Goal: Task Accomplishment & Management: Use online tool/utility

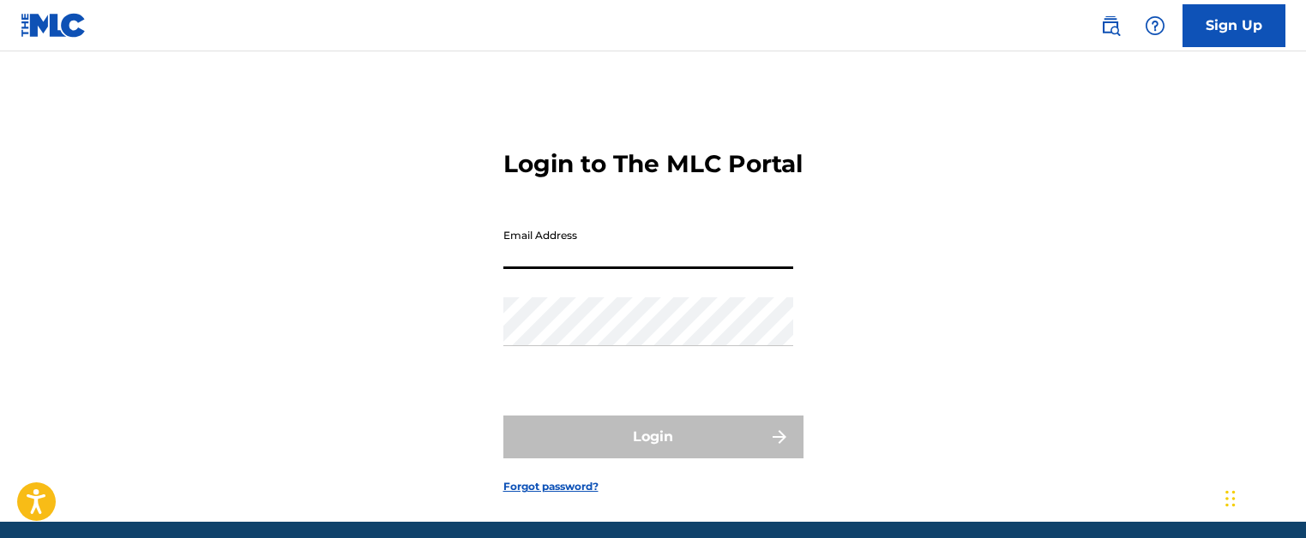
click at [638, 269] on input "Email Address" at bounding box center [648, 244] width 290 height 49
type input "[PERSON_NAME][EMAIL_ADDRESS][PERSON_NAME][DOMAIN_NAME]"
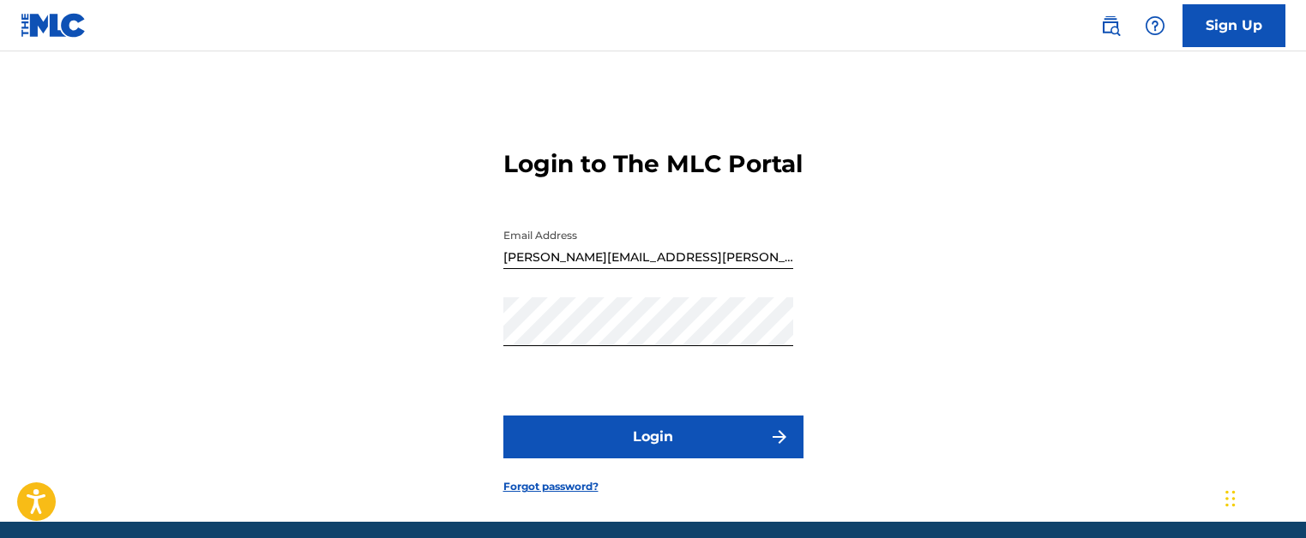
click at [667, 448] on button "Login" at bounding box center [653, 437] width 300 height 43
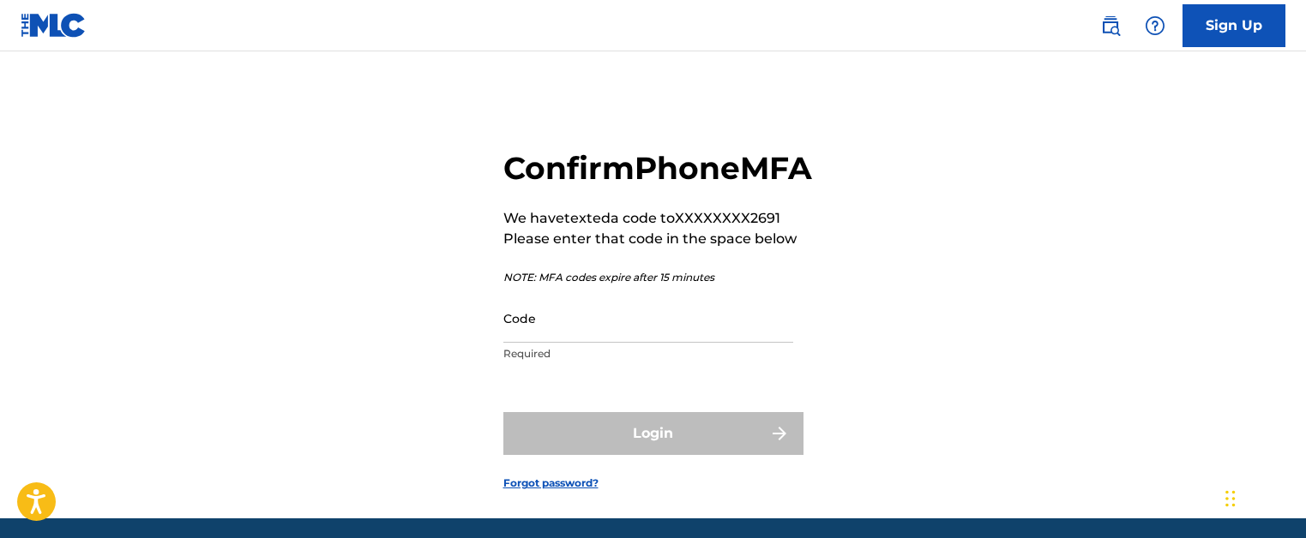
click at [587, 343] on input "Code" at bounding box center [648, 318] width 290 height 49
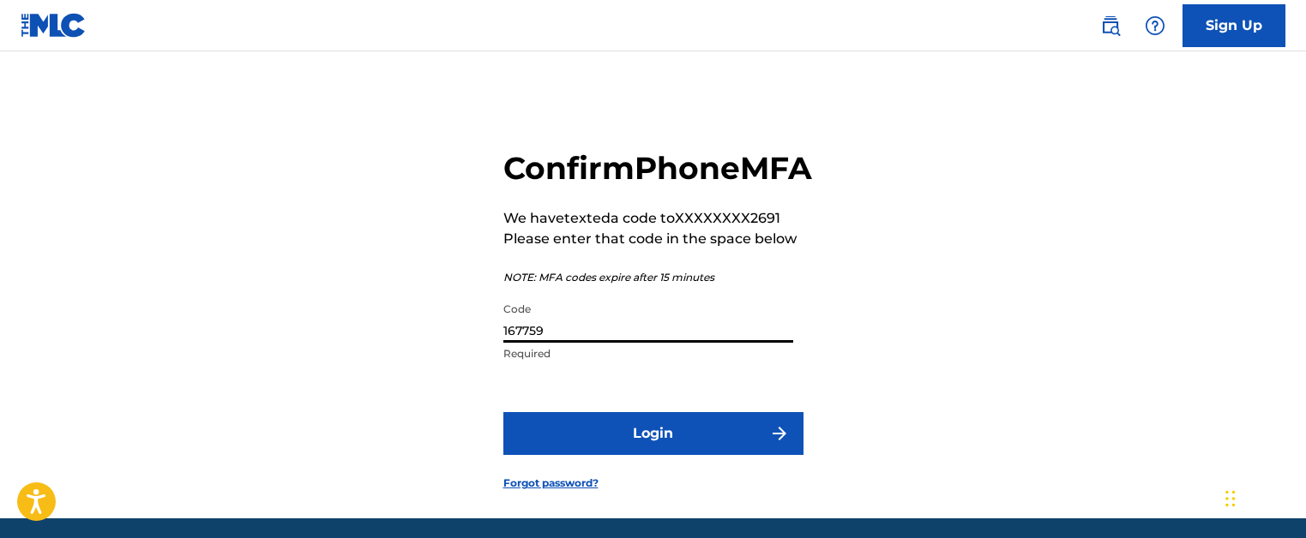
type input "167759"
click at [646, 455] on button "Login" at bounding box center [653, 433] width 300 height 43
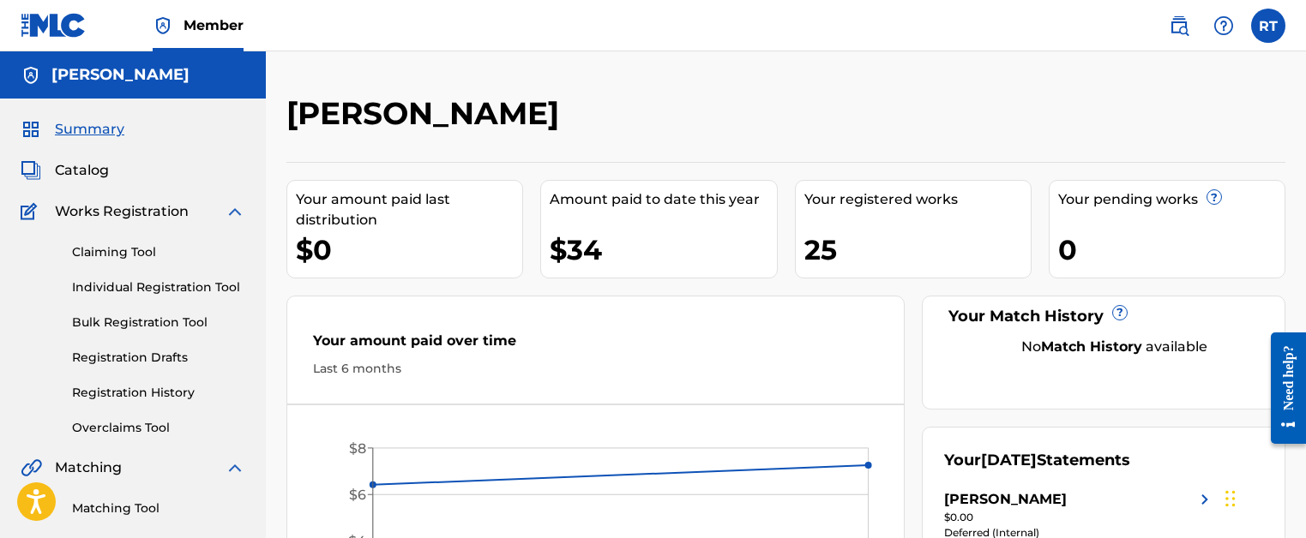
click at [93, 171] on span "Catalog" at bounding box center [82, 170] width 54 height 21
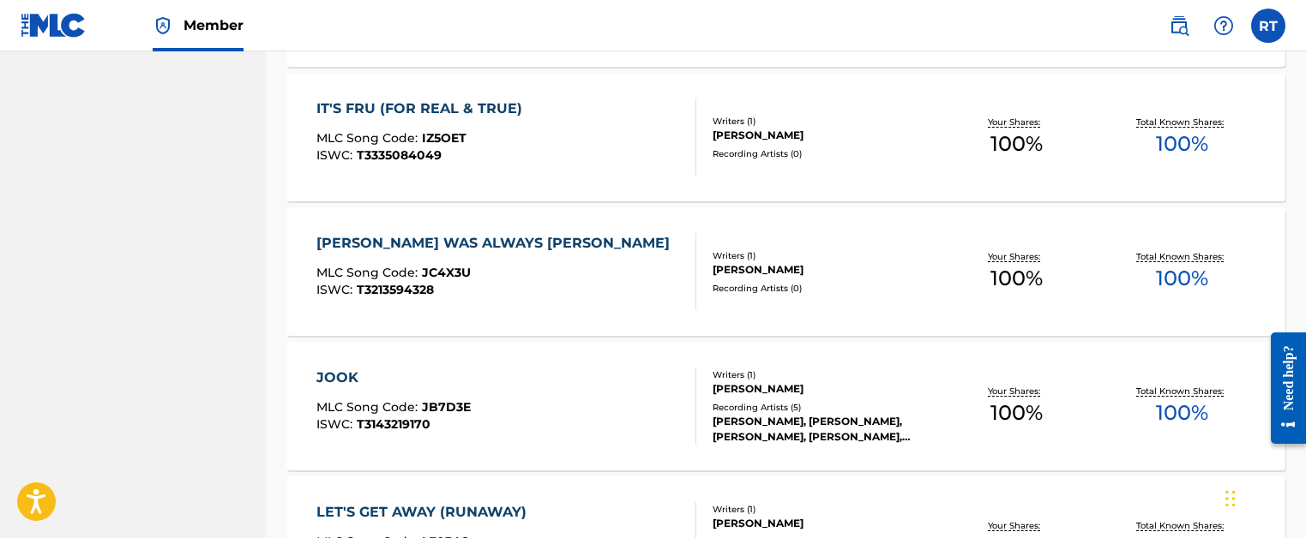
scroll to position [1424, 0]
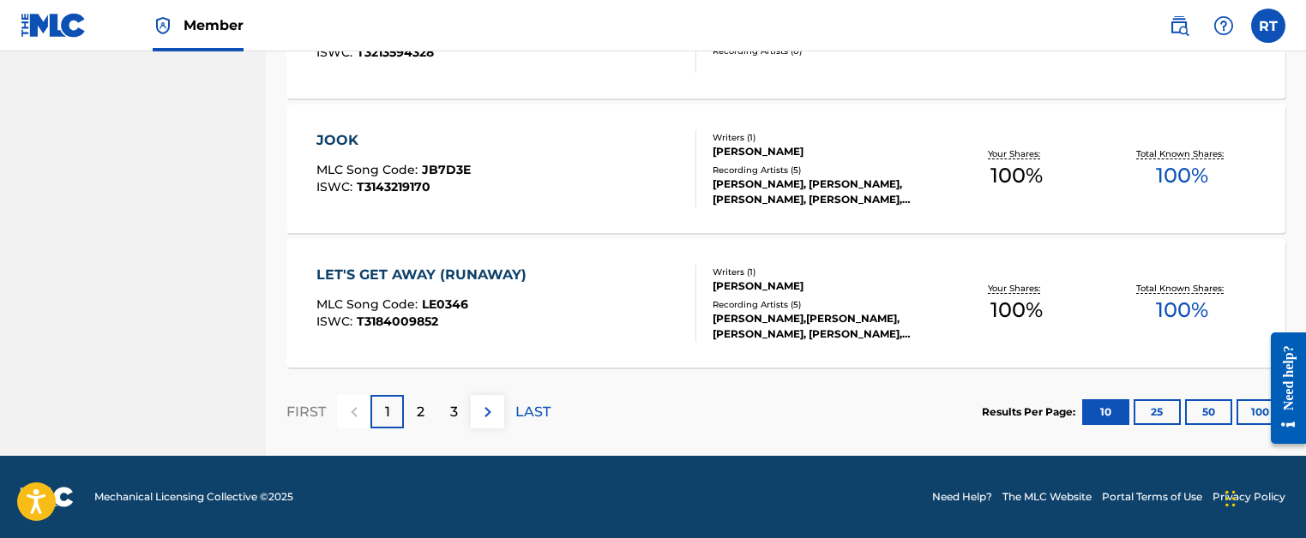
click at [1218, 416] on button "50" at bounding box center [1208, 412] width 47 height 26
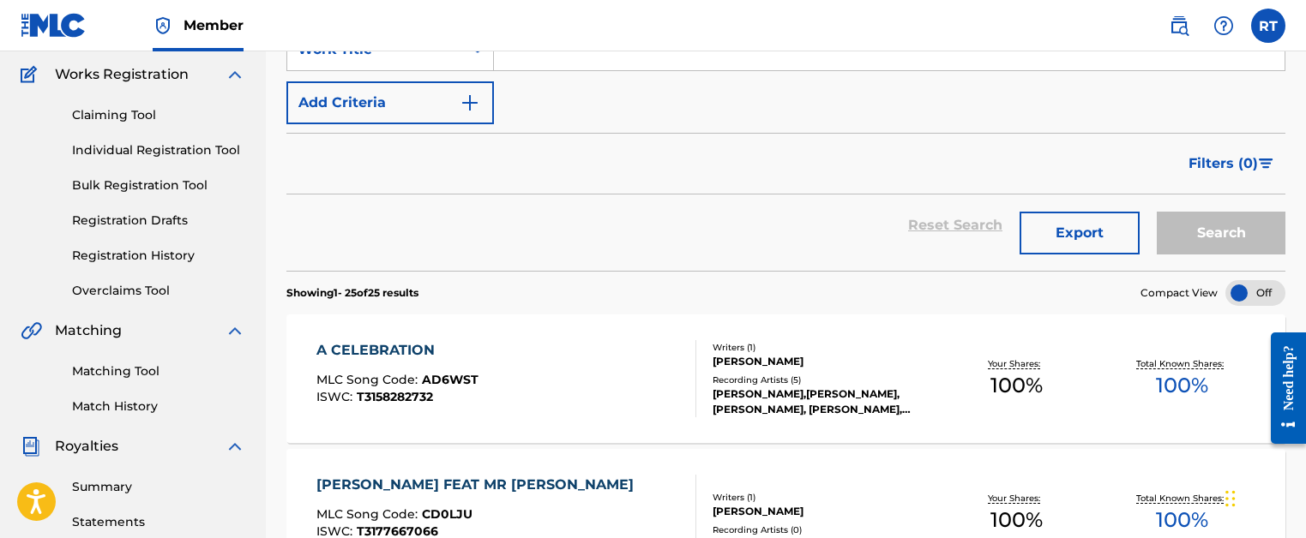
scroll to position [129, 0]
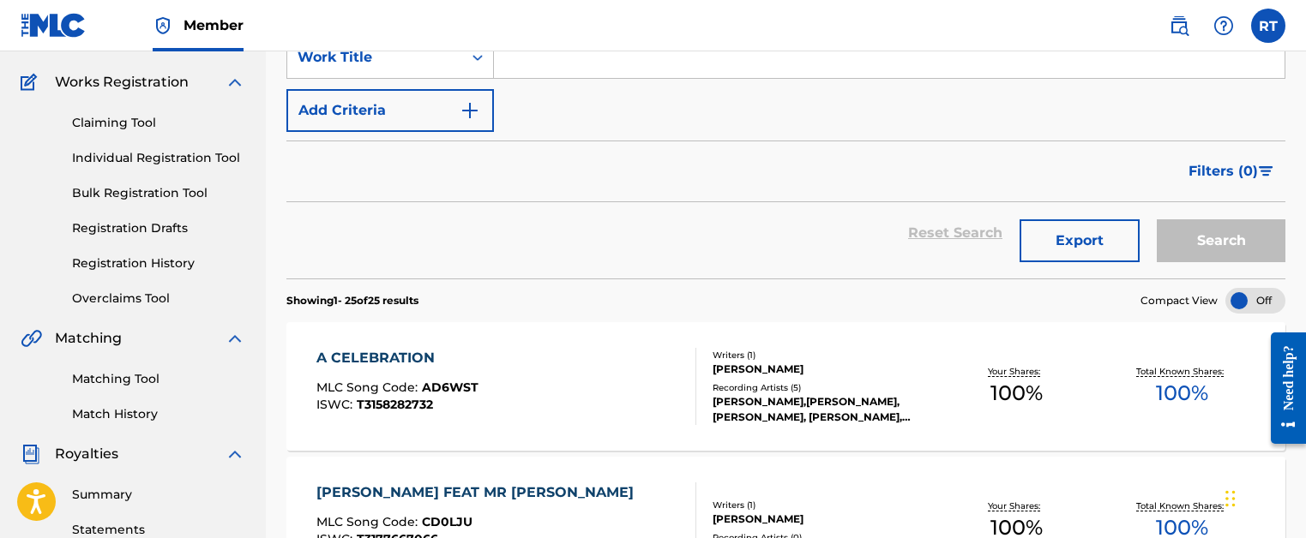
click at [169, 263] on link "Registration History" at bounding box center [158, 264] width 173 height 18
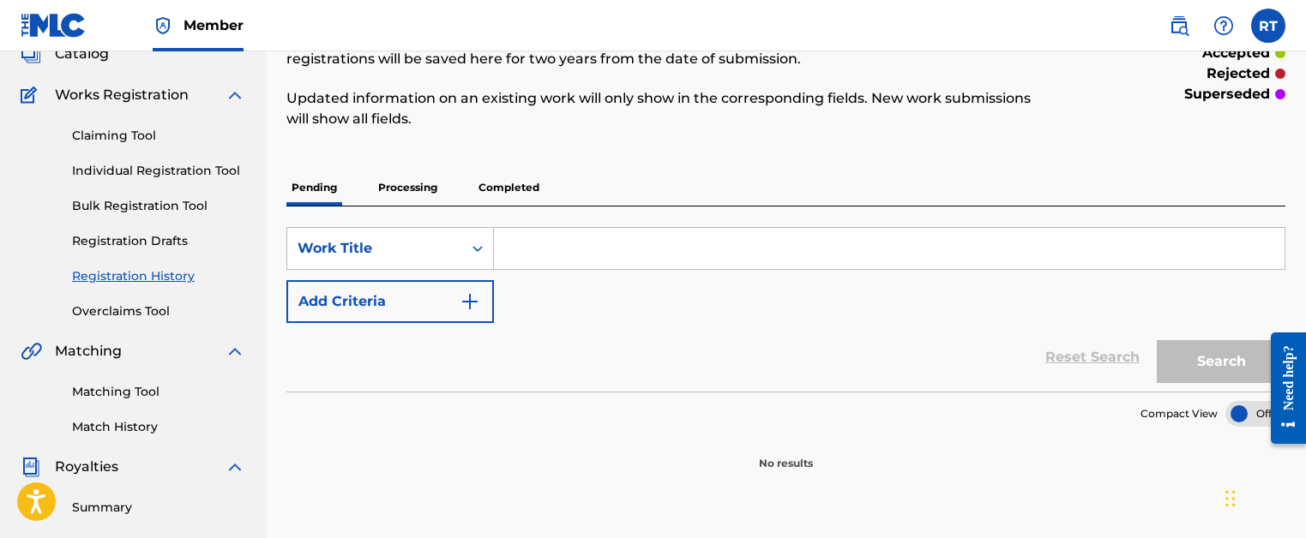
scroll to position [117, 0]
click at [425, 188] on p "Processing" at bounding box center [407, 187] width 69 height 36
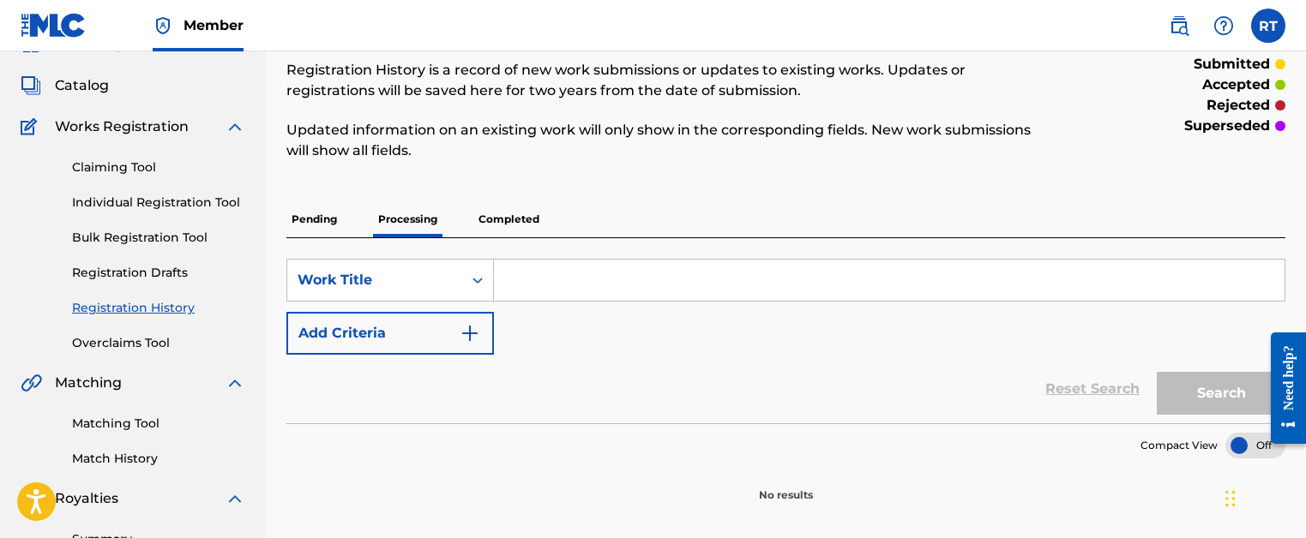
click at [514, 221] on p "Completed" at bounding box center [508, 219] width 71 height 36
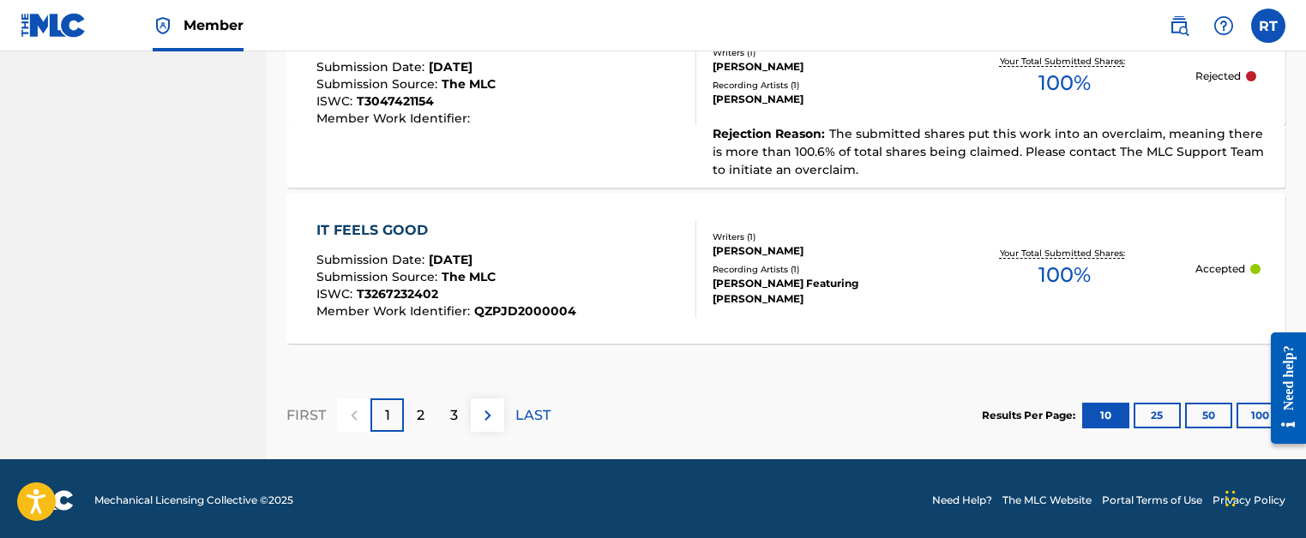
scroll to position [1857, 0]
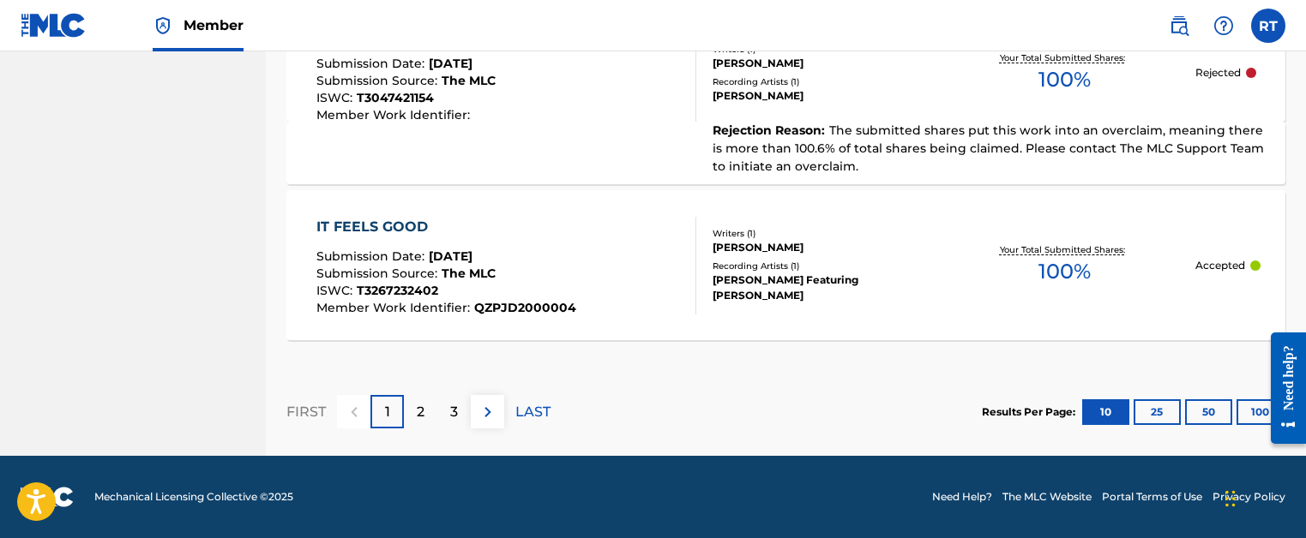
click at [1263, 412] on div at bounding box center [1282, 389] width 48 height 138
click at [1224, 411] on button "50" at bounding box center [1208, 412] width 47 height 26
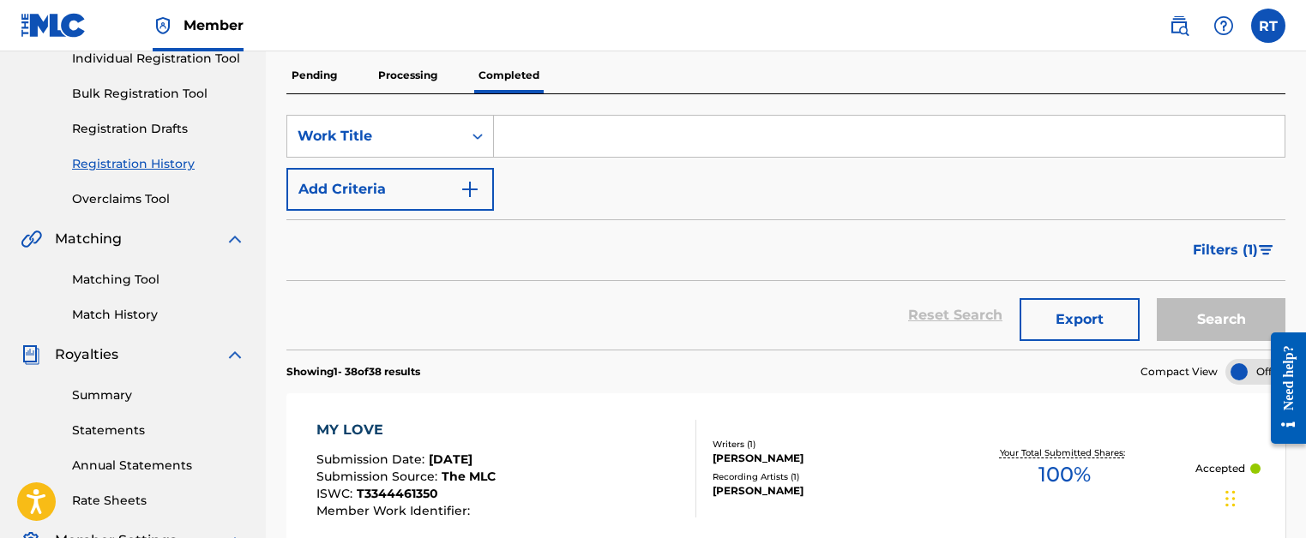
scroll to position [221, 0]
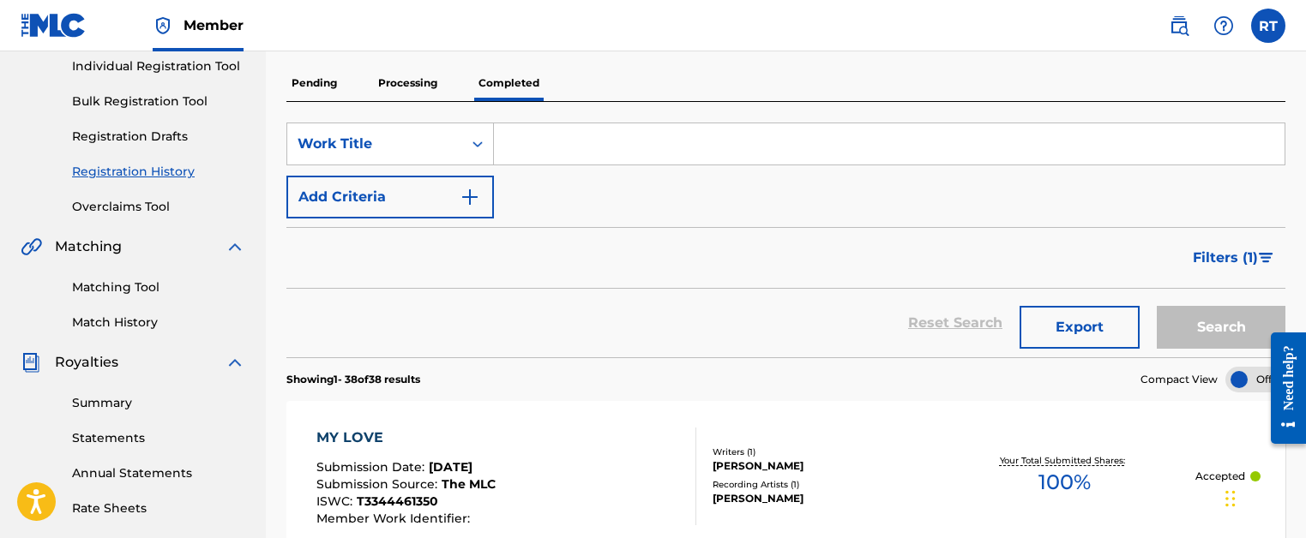
click at [587, 146] on input "Search Form" at bounding box center [889, 143] width 790 height 41
type input "Come and Dance With Me"
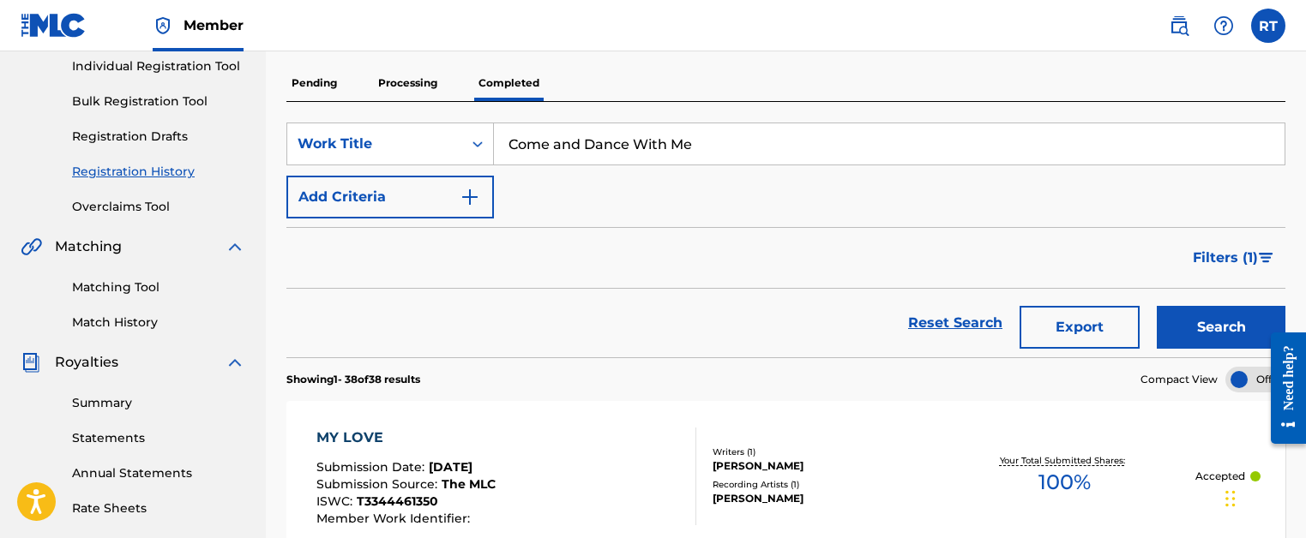
click at [1163, 325] on button "Search" at bounding box center [1220, 327] width 129 height 43
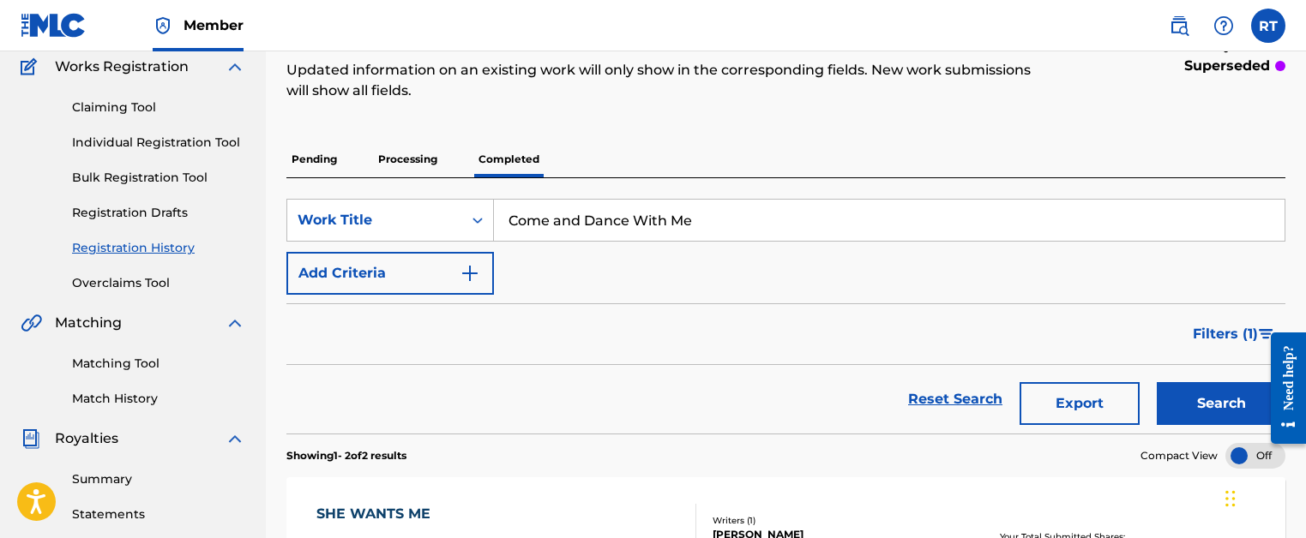
scroll to position [117, 0]
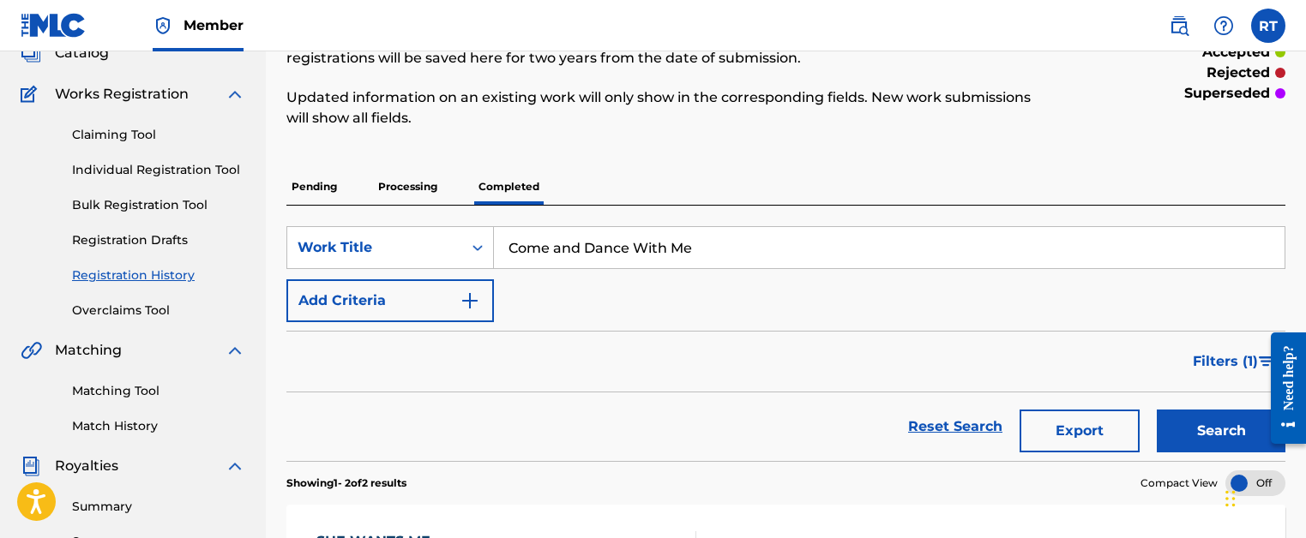
click at [155, 135] on link "Claiming Tool" at bounding box center [158, 135] width 173 height 18
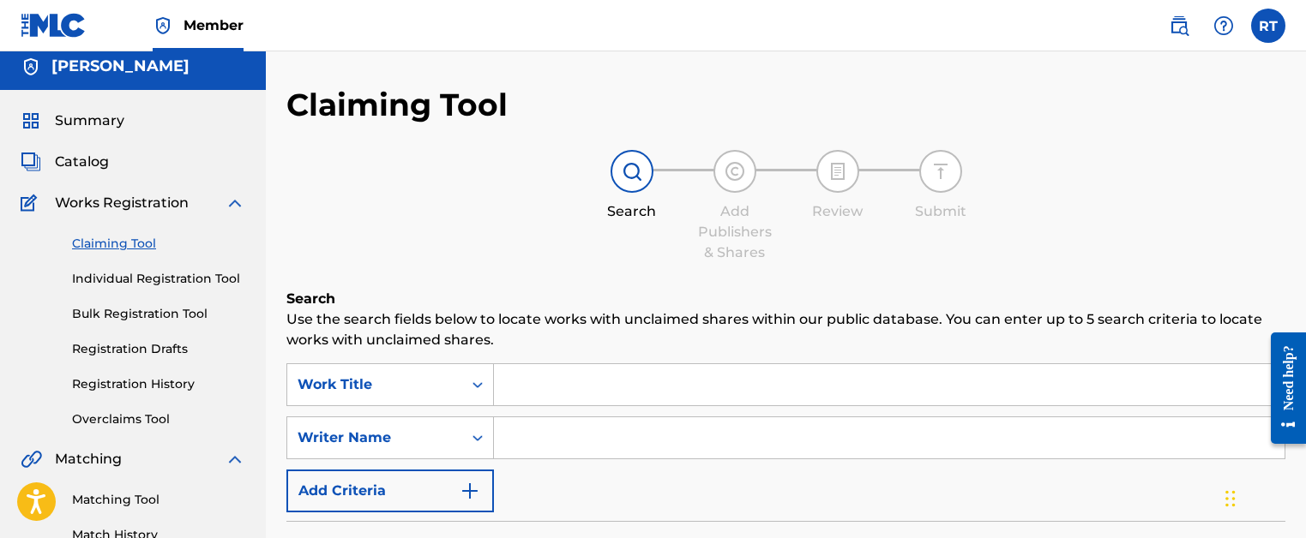
scroll to position [22, 0]
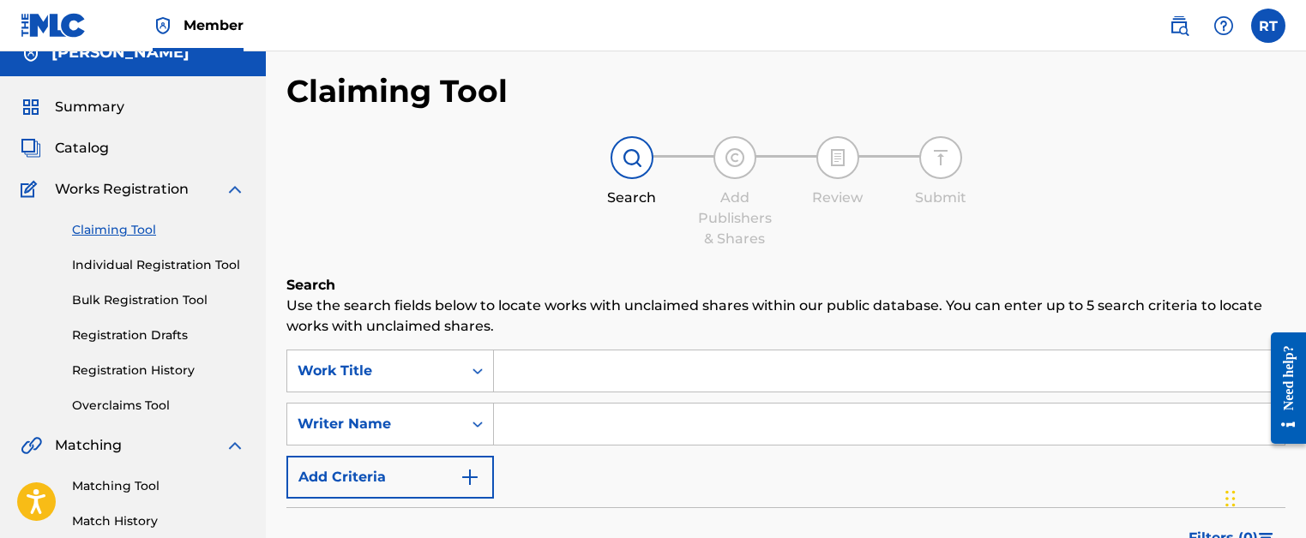
click at [622, 380] on input "Search Form" at bounding box center [889, 371] width 790 height 41
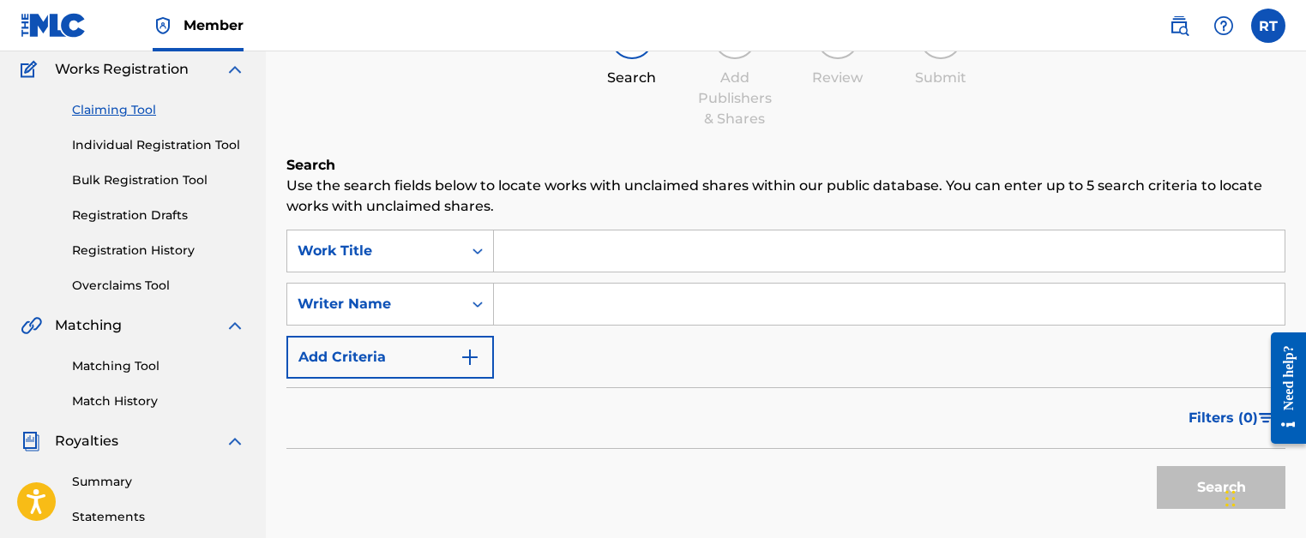
scroll to position [166, 0]
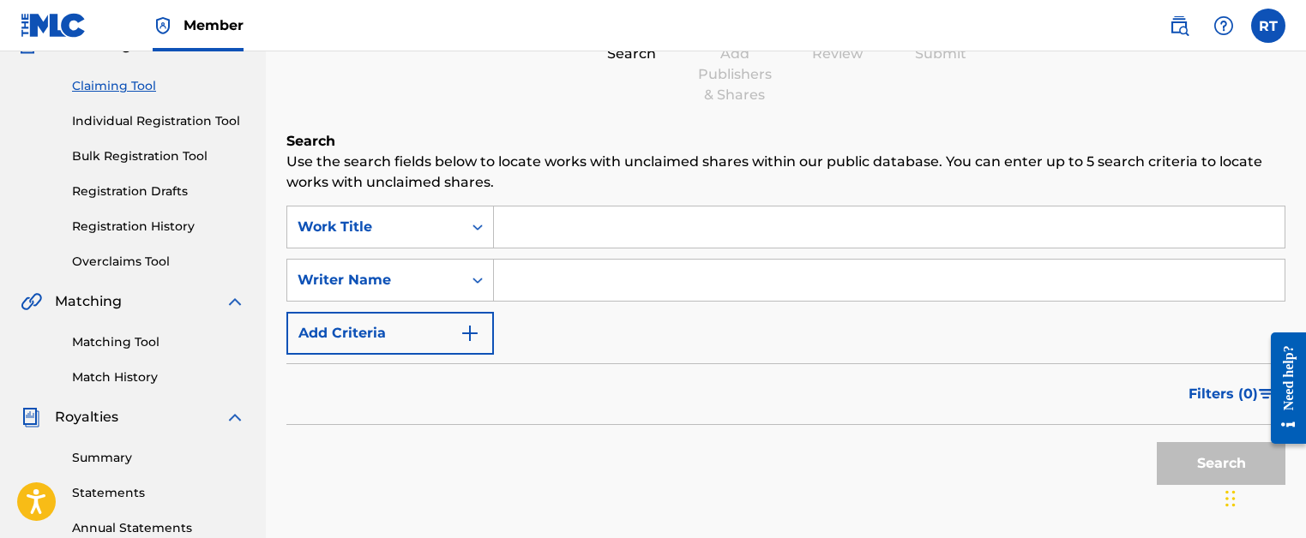
click at [588, 236] on input "Search Form" at bounding box center [889, 227] width 790 height 41
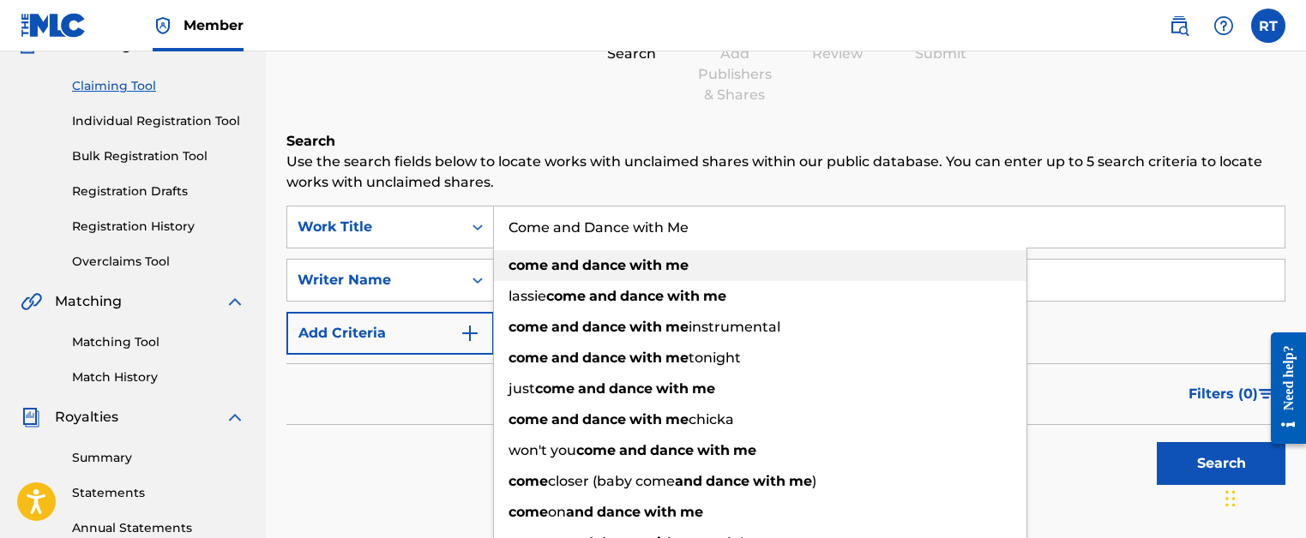
click at [712, 262] on div "come and dance with me" at bounding box center [760, 265] width 532 height 31
type input "come and dance with me"
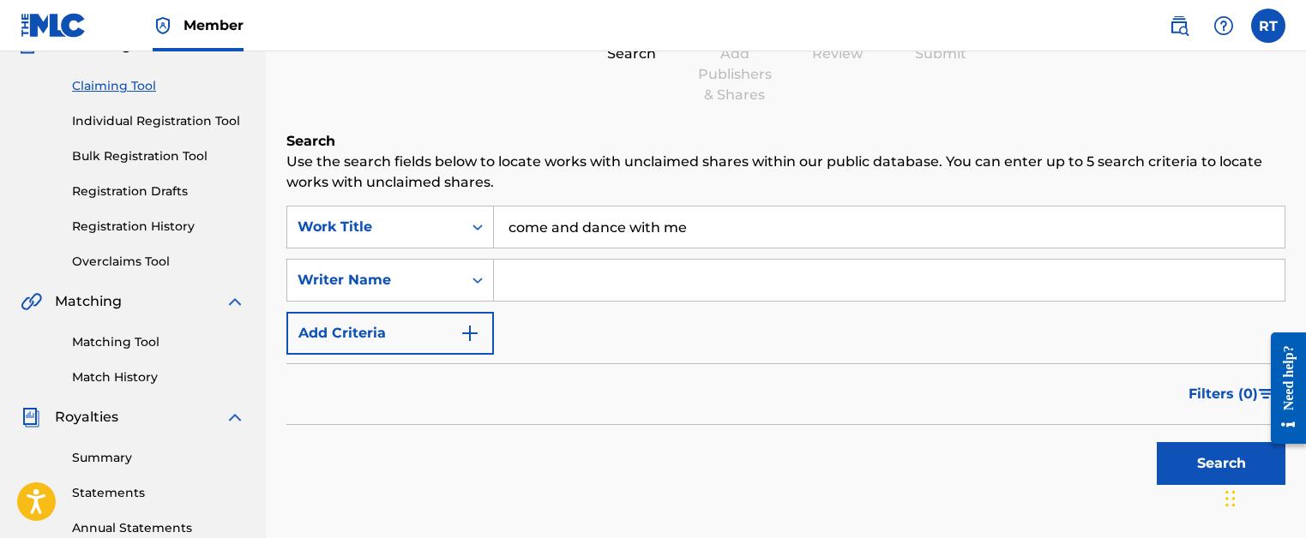
click at [656, 271] on input "Search Form" at bounding box center [889, 280] width 790 height 41
type input "[PERSON_NAME]"
click at [1196, 455] on button "Search" at bounding box center [1220, 463] width 129 height 43
click at [474, 228] on icon "Search Form" at bounding box center [477, 228] width 10 height 6
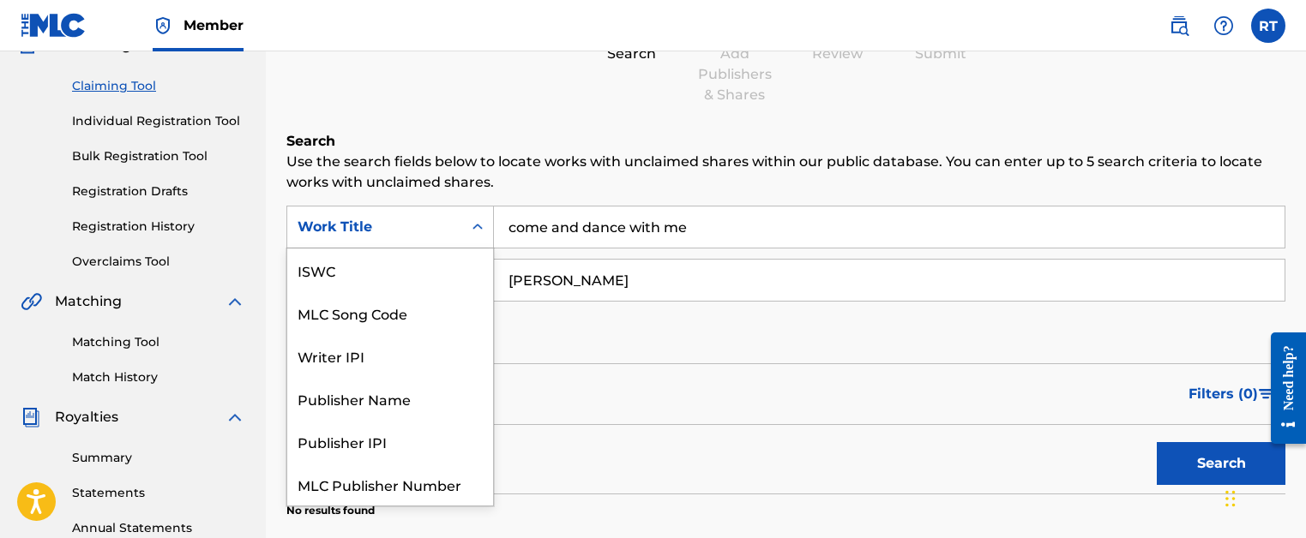
scroll to position [43, 0]
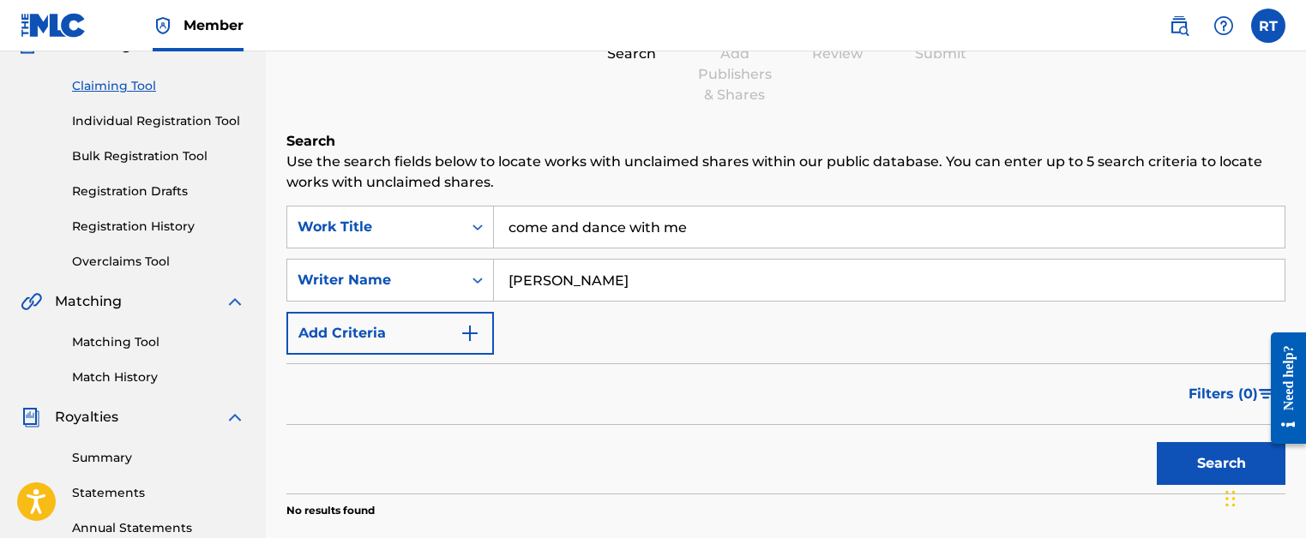
click at [473, 227] on icon "Search Form" at bounding box center [477, 228] width 10 height 6
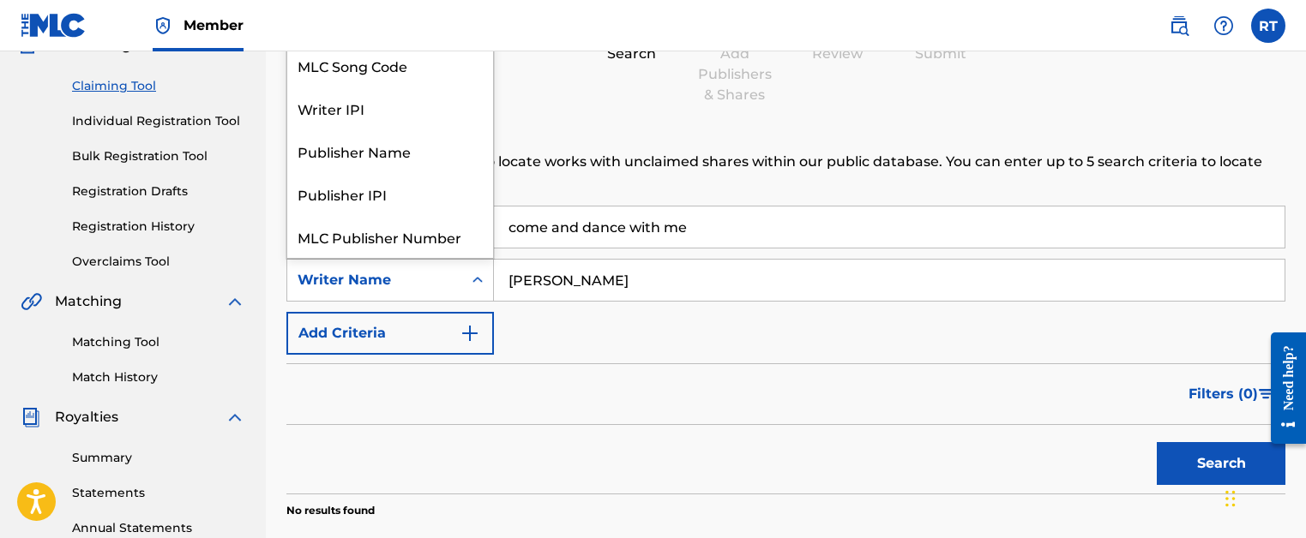
click at [477, 278] on icon "Search Form" at bounding box center [477, 280] width 17 height 17
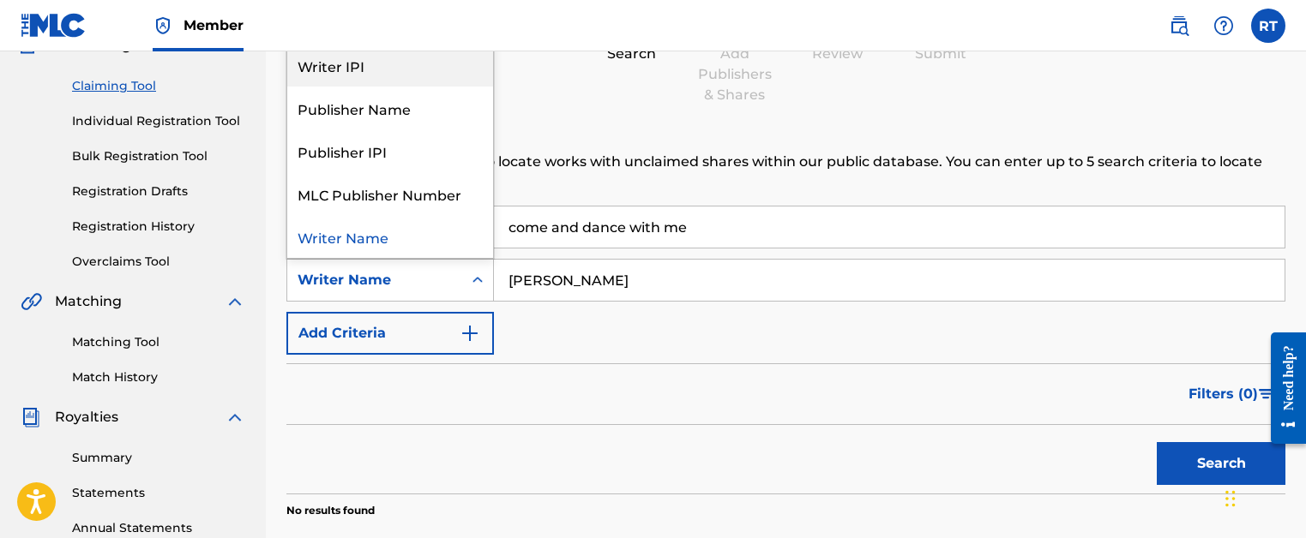
click at [373, 72] on div "Writer IPI" at bounding box center [390, 65] width 206 height 43
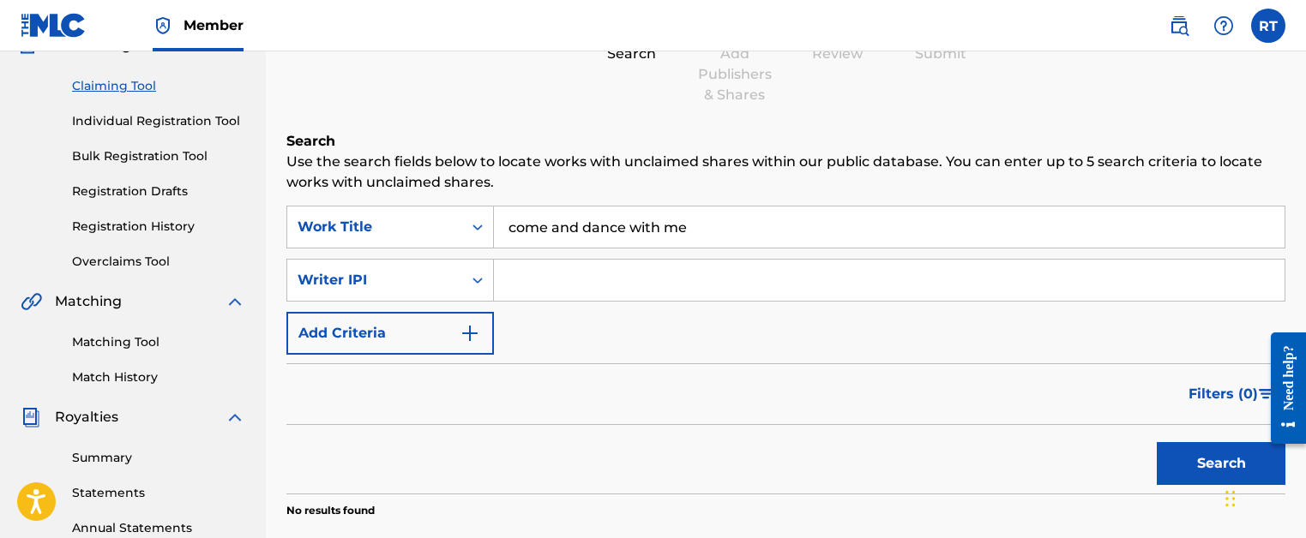
click at [586, 272] on input "Search Form" at bounding box center [889, 280] width 790 height 41
click at [475, 330] on img "Search Form" at bounding box center [470, 333] width 21 height 21
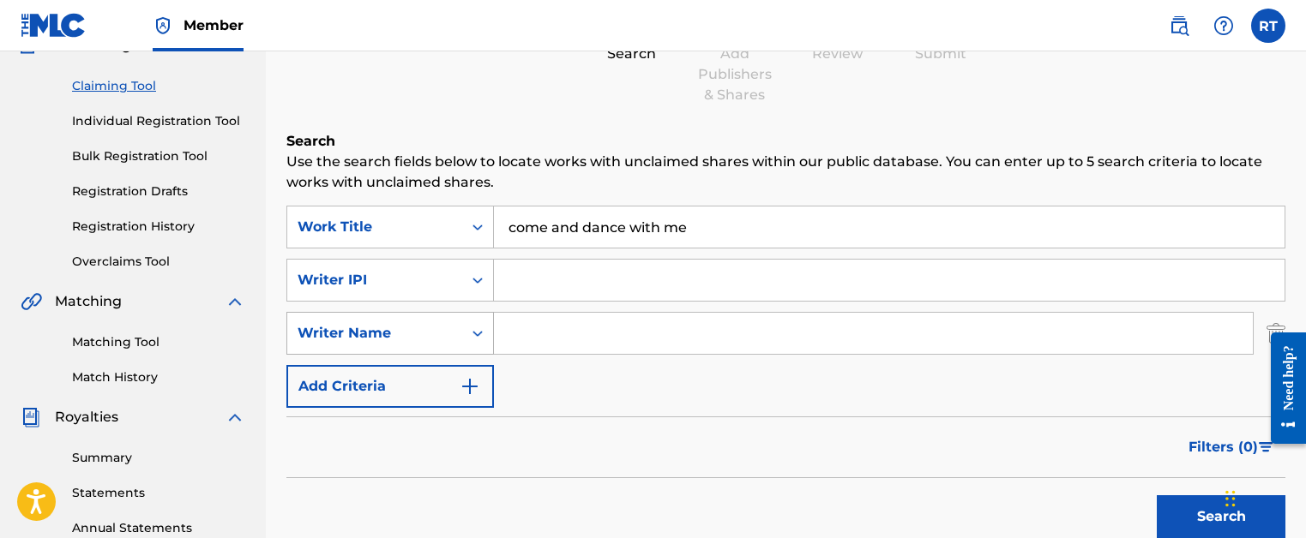
click at [473, 336] on icon "Search Form" at bounding box center [477, 333] width 17 height 17
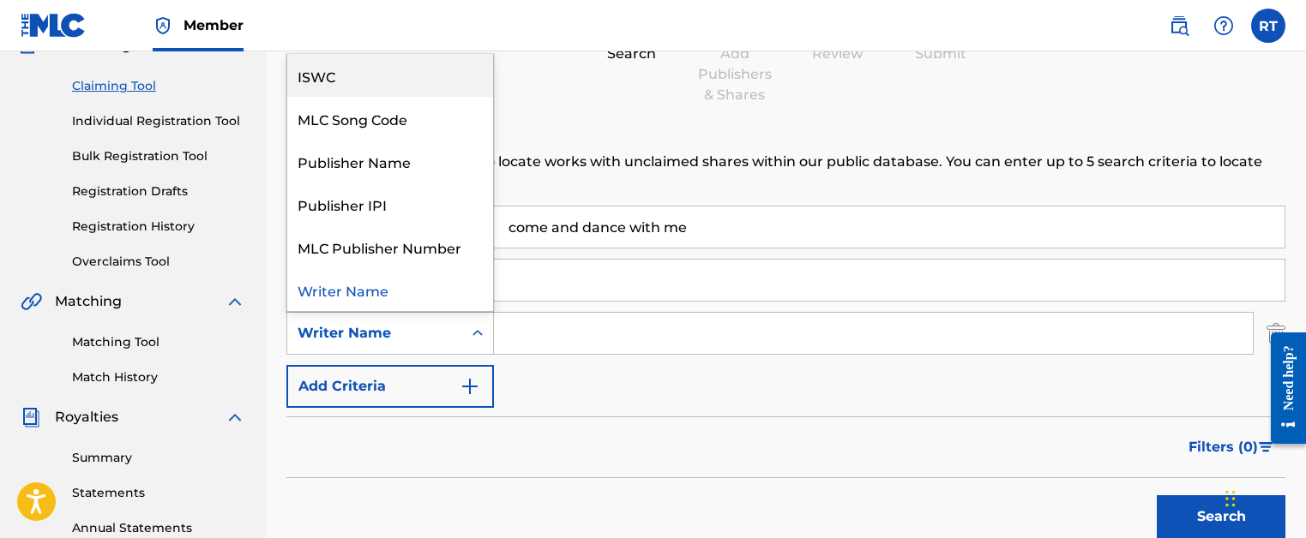
click at [360, 84] on div "ISWC" at bounding box center [390, 75] width 206 height 43
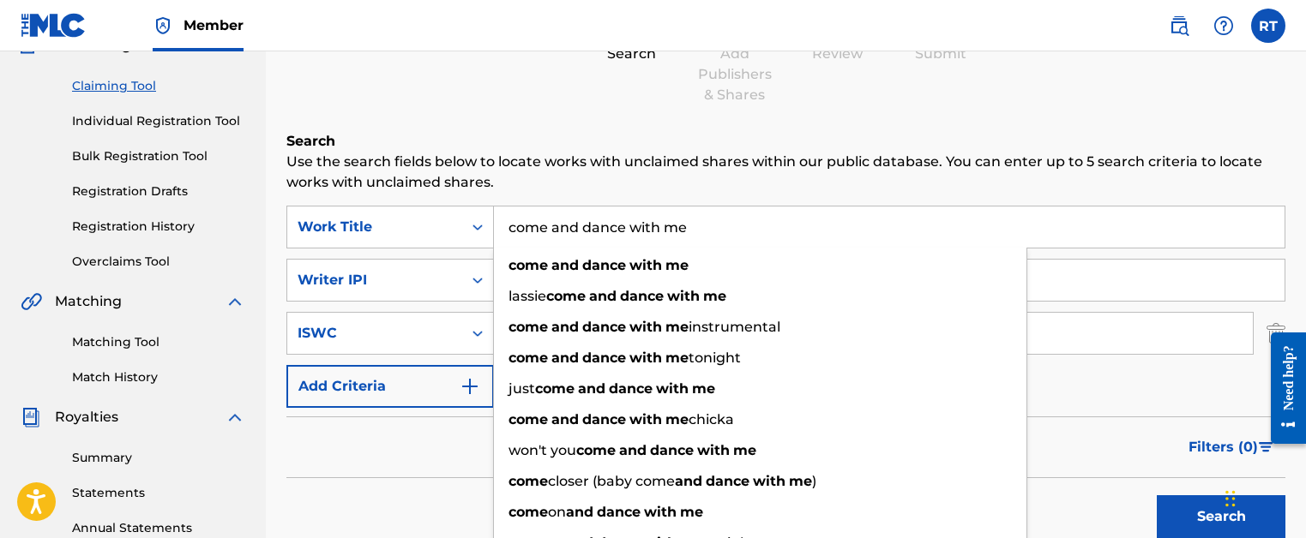
drag, startPoint x: 704, startPoint y: 231, endPoint x: 504, endPoint y: 228, distance: 199.8
click at [504, 228] on input "come and dance with me" at bounding box center [889, 227] width 790 height 41
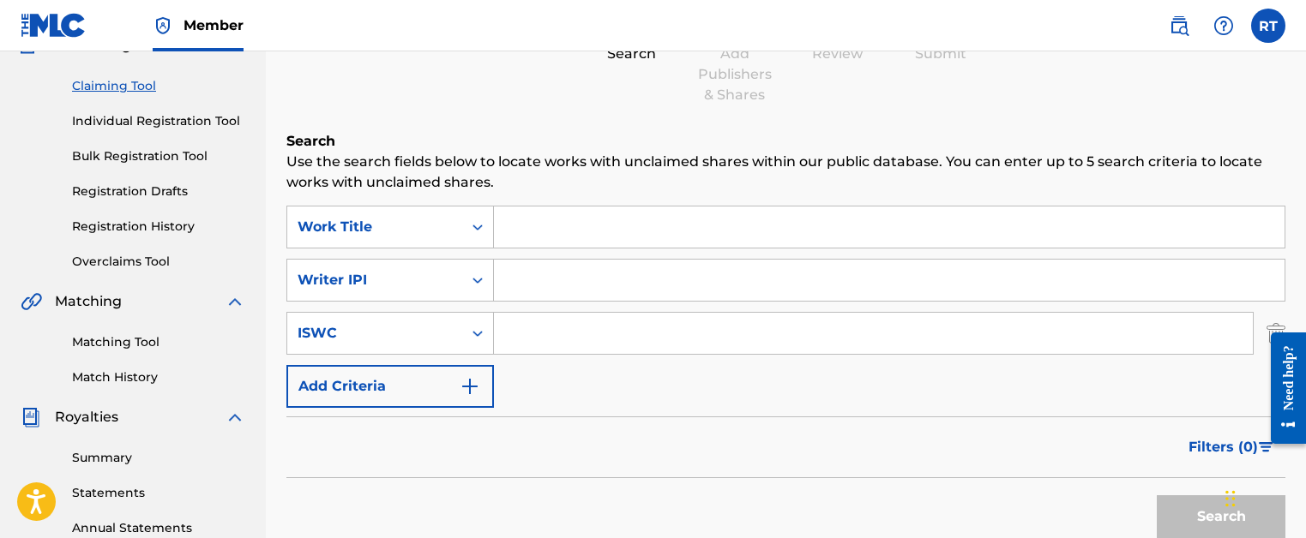
click at [590, 278] on input "Search Form" at bounding box center [889, 280] width 790 height 41
click at [545, 328] on input "Search Form" at bounding box center [873, 333] width 759 height 41
click at [552, 334] on input "Search Form" at bounding box center [873, 333] width 759 height 41
paste input "T-325.225.771-5"
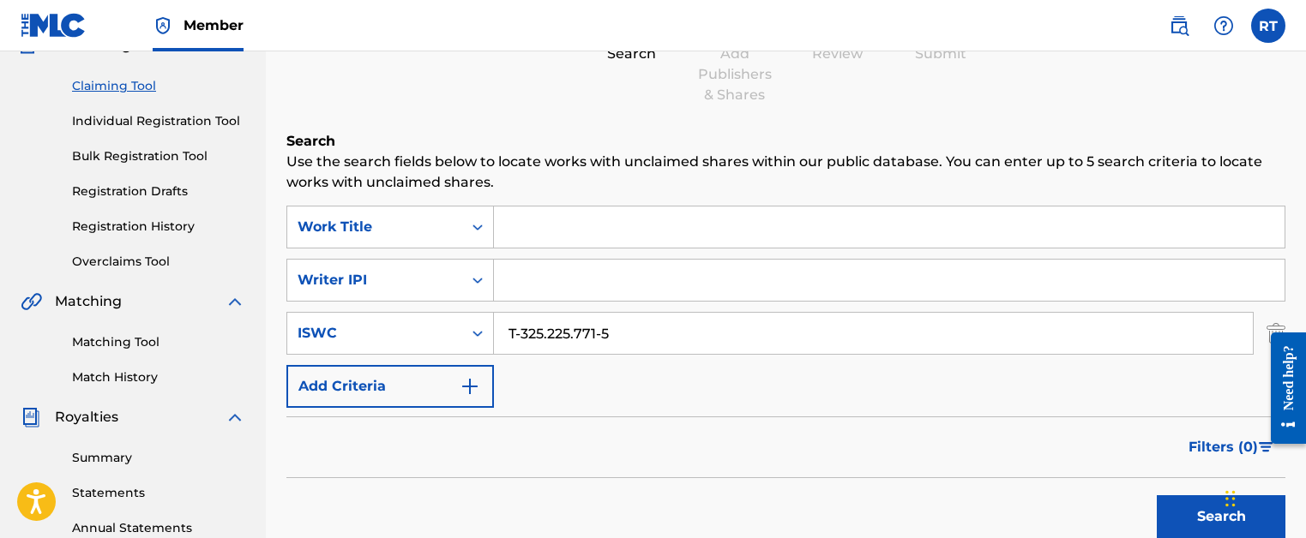
type input "T-325.225.771-5"
click at [1188, 517] on button "Search" at bounding box center [1220, 517] width 129 height 43
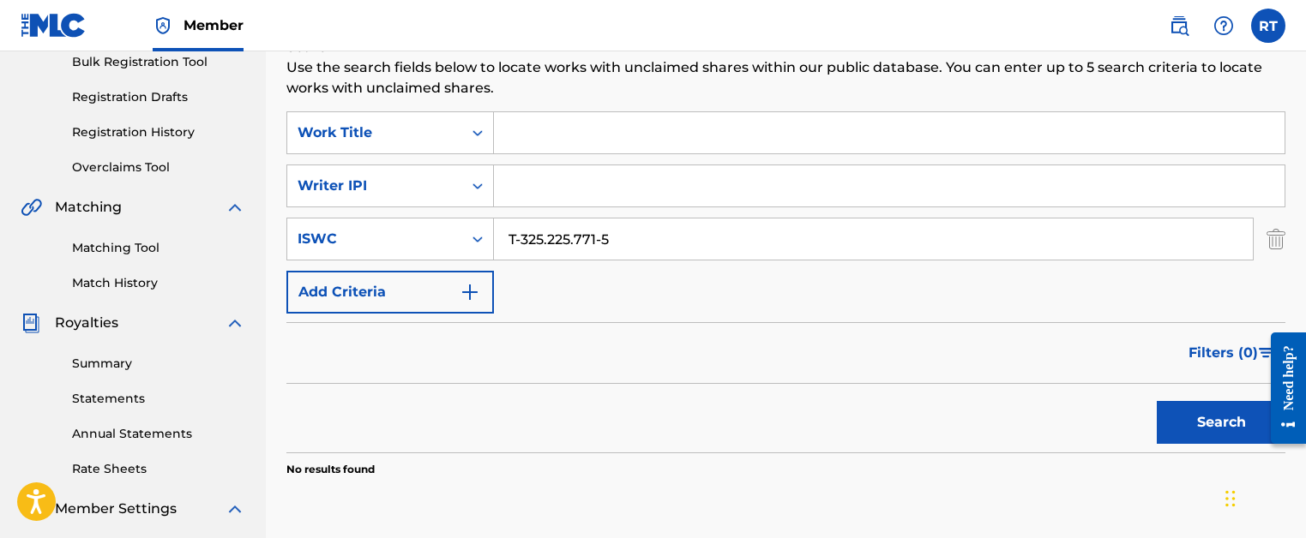
scroll to position [241, 0]
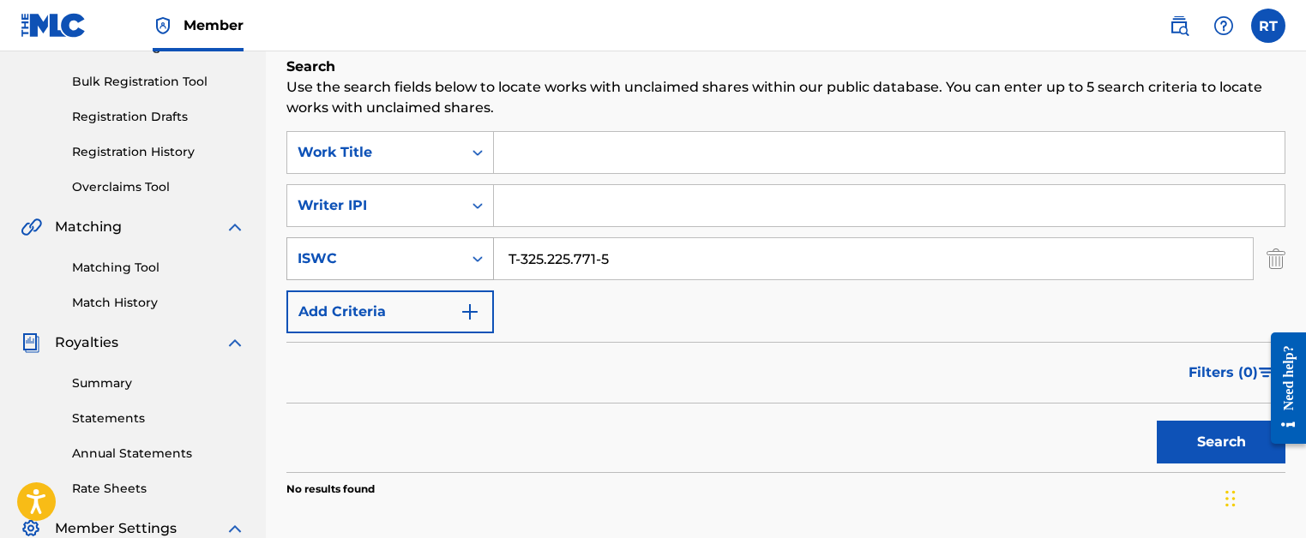
drag, startPoint x: 619, startPoint y: 267, endPoint x: 486, endPoint y: 254, distance: 133.5
click at [486, 254] on div "SearchWithCriteria6511673b-9347-43a5-aab7-507288890384 ISWC T-325.225.771-5" at bounding box center [785, 258] width 999 height 43
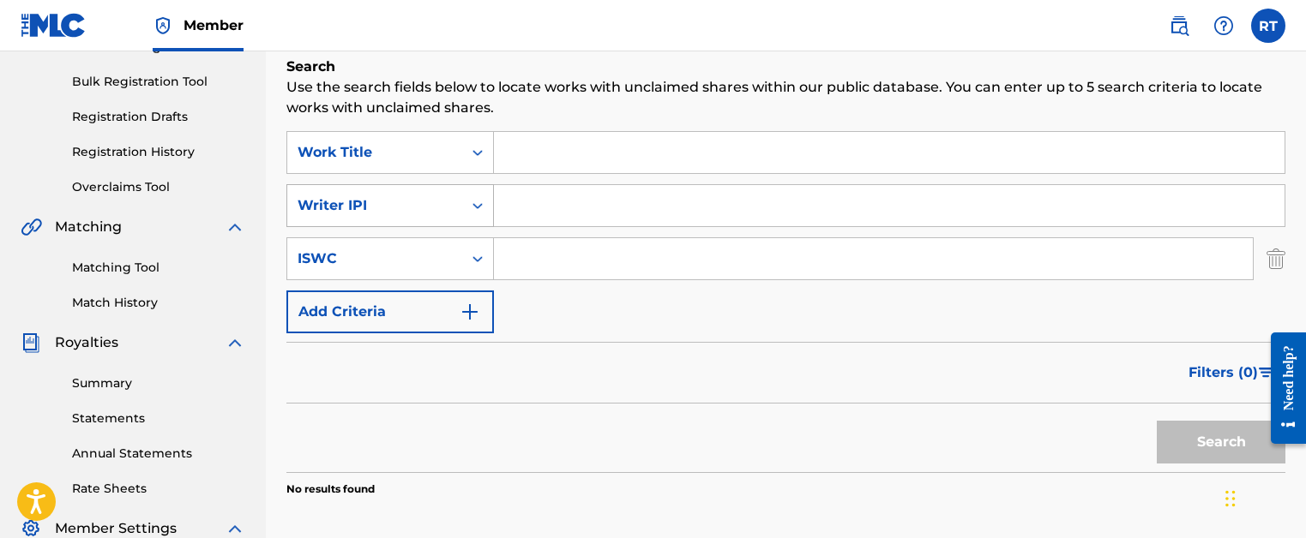
click at [478, 210] on icon "Search Form" at bounding box center [477, 205] width 17 height 17
click at [544, 217] on input "Search Form" at bounding box center [889, 205] width 790 height 41
click at [590, 211] on input "Search Form" at bounding box center [889, 205] width 790 height 41
paste input "01073057281"
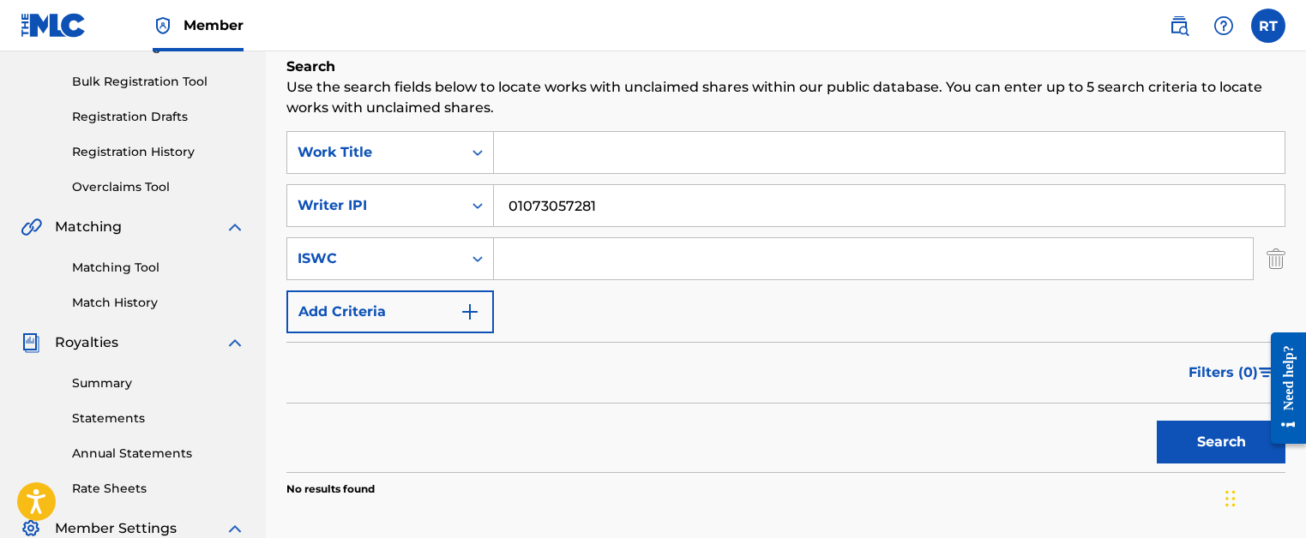
type input "01073057281"
click at [1207, 444] on button "Search" at bounding box center [1220, 442] width 129 height 43
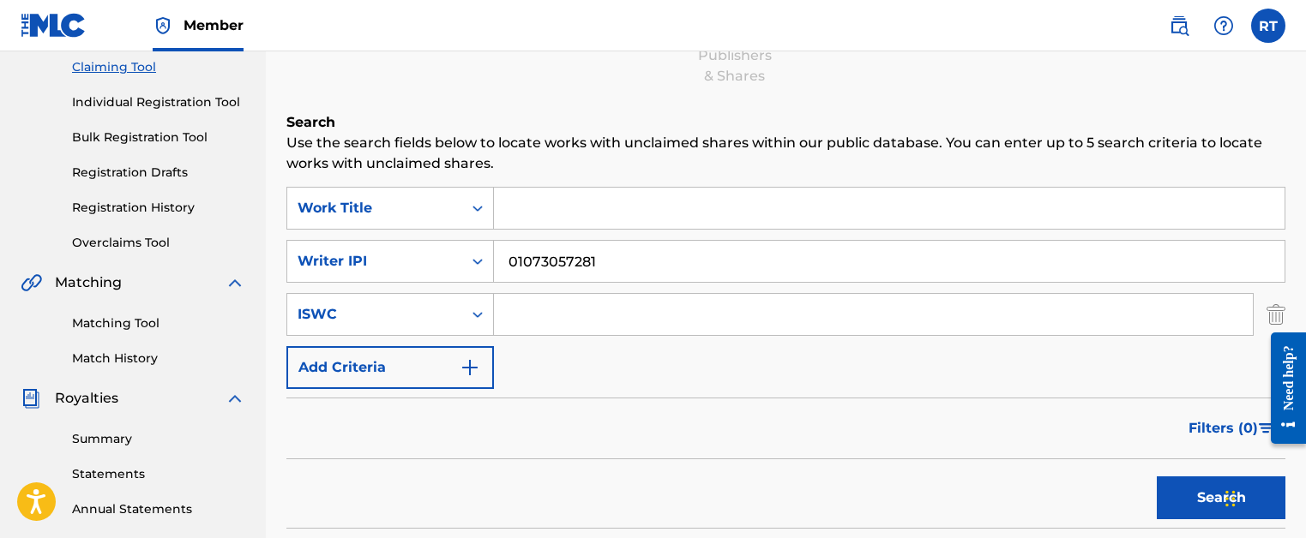
scroll to position [182, 0]
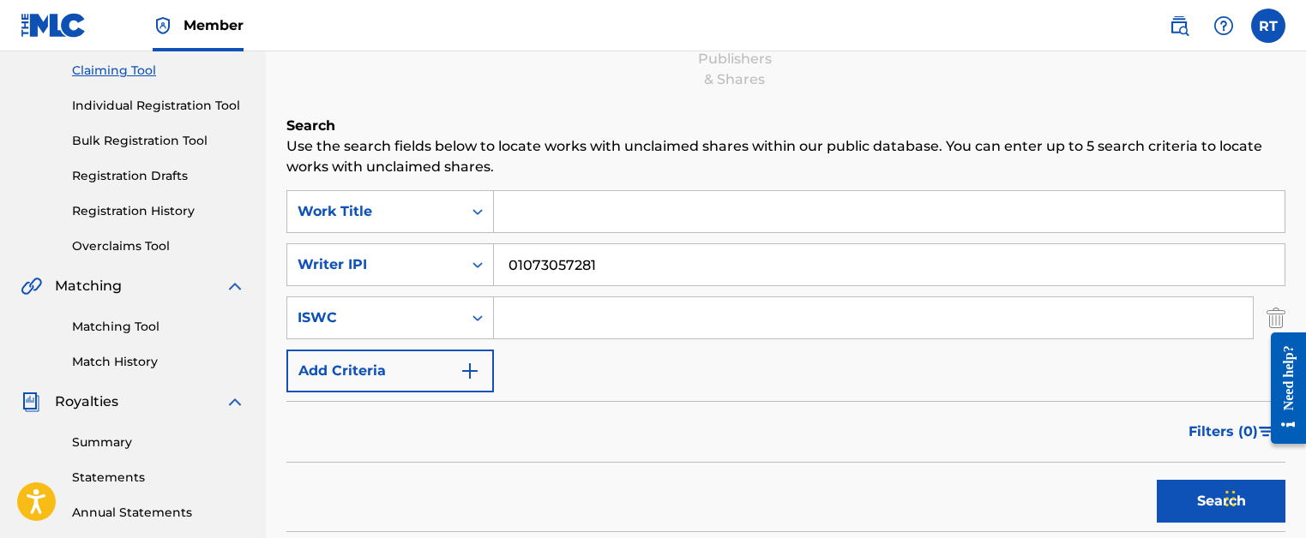
click at [138, 102] on link "Individual Registration Tool" at bounding box center [158, 106] width 173 height 18
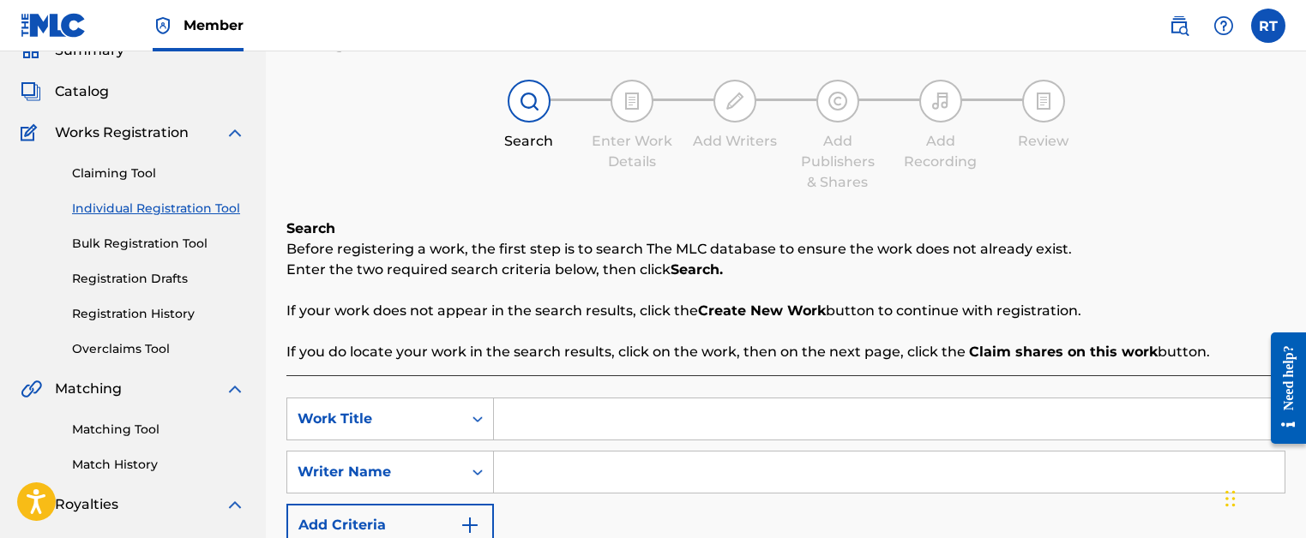
scroll to position [92, 0]
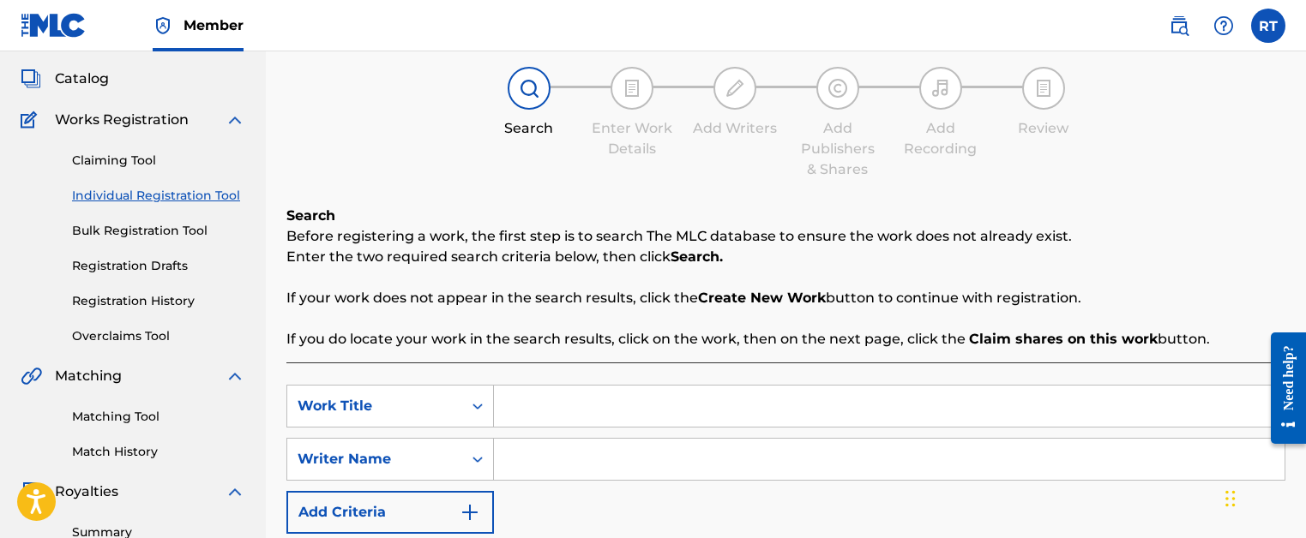
click at [594, 405] on input "Search Form" at bounding box center [889, 406] width 790 height 41
click at [601, 411] on input "Search Form" at bounding box center [889, 406] width 790 height 41
type input "come and dance with me"
click at [662, 465] on input "Search Form" at bounding box center [889, 459] width 790 height 41
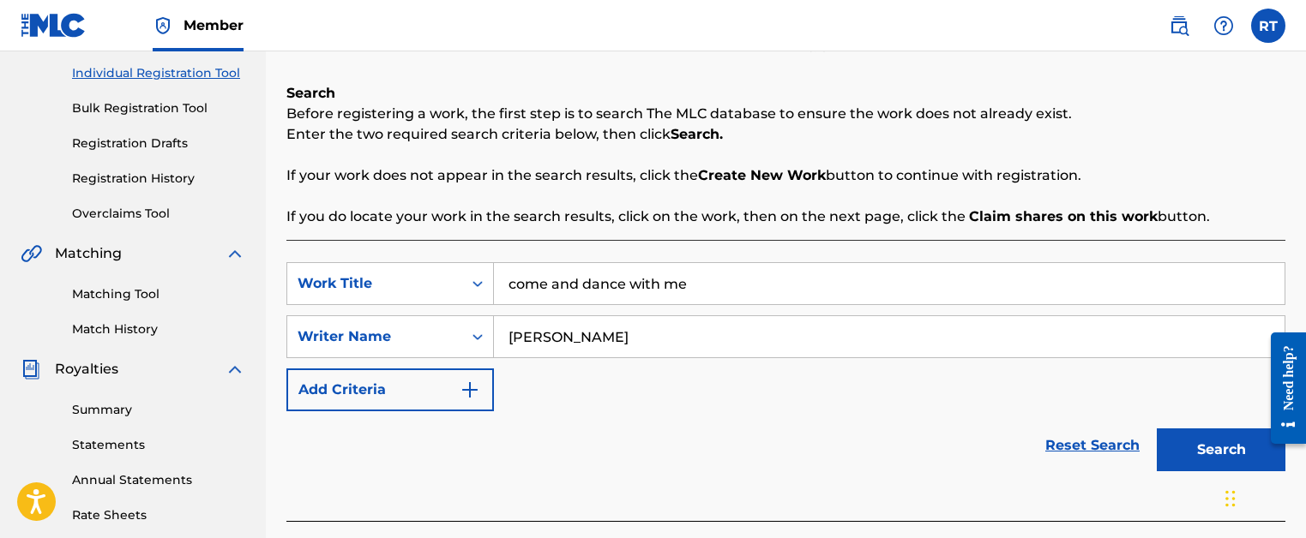
scroll to position [215, 0]
type input "[PERSON_NAME]"
click at [1169, 453] on button "Search" at bounding box center [1220, 449] width 129 height 43
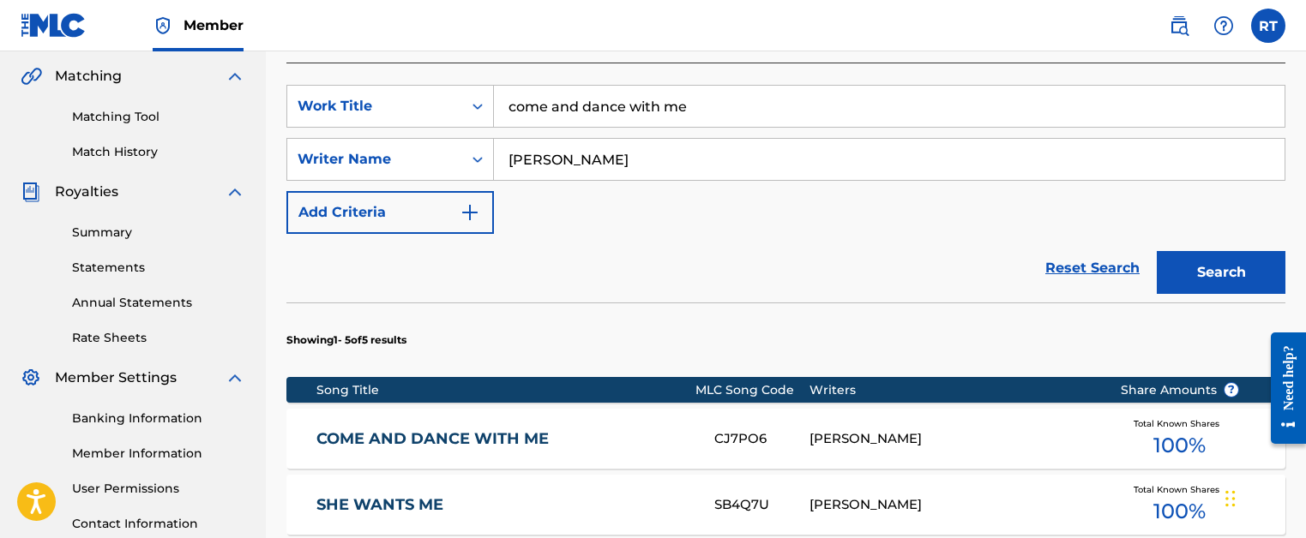
scroll to position [478, 0]
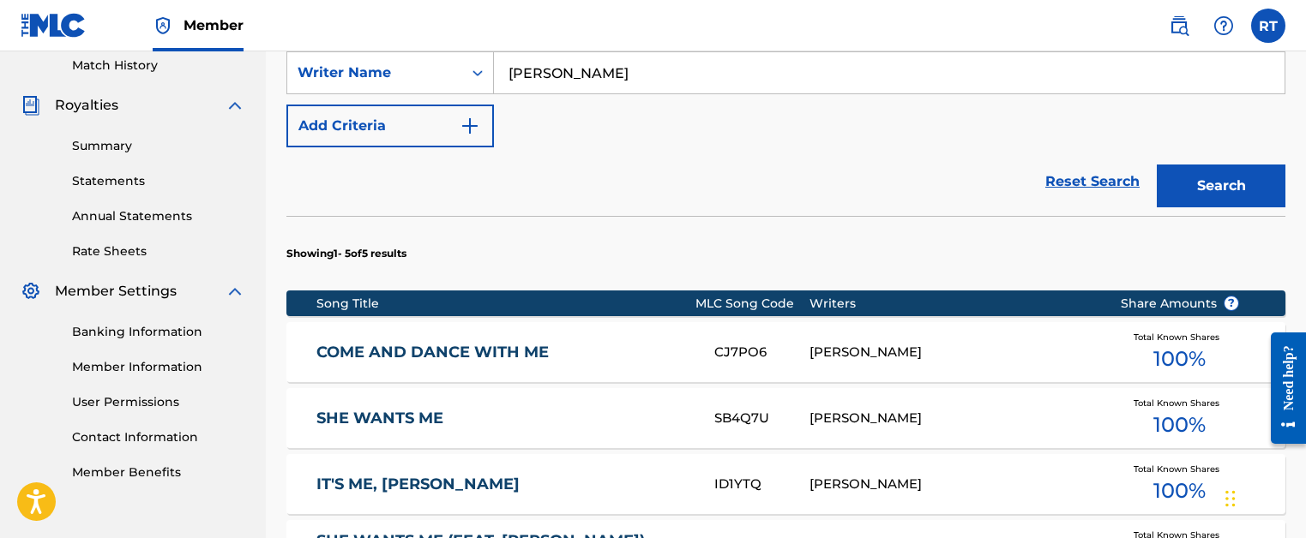
click at [803, 349] on div "CJ7PO6" at bounding box center [761, 353] width 95 height 20
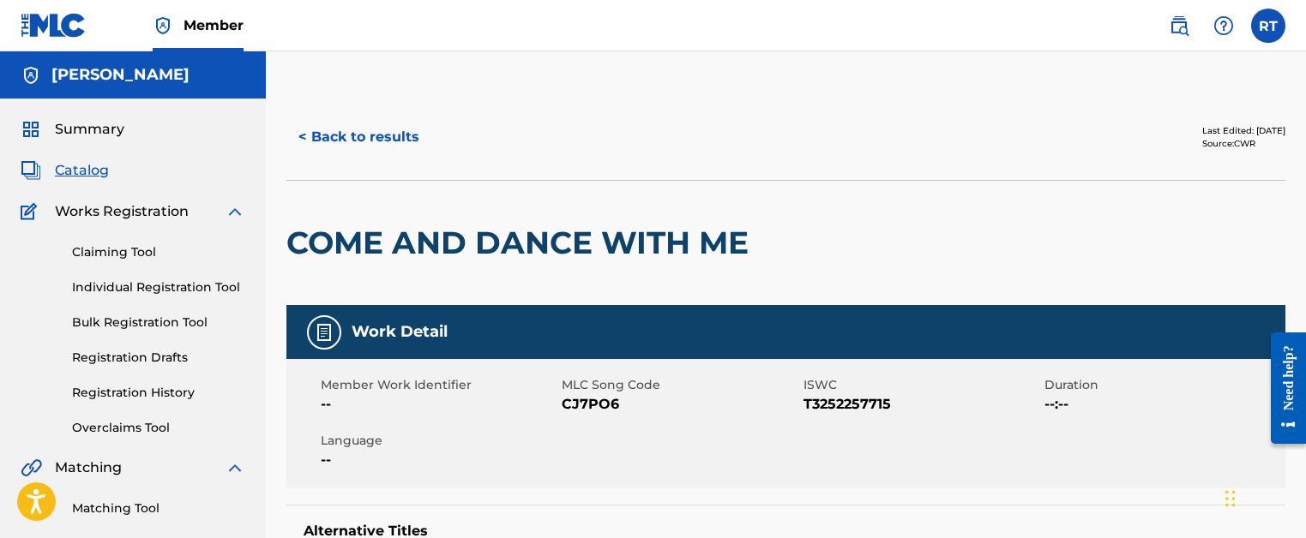
click at [365, 134] on button "< Back to results" at bounding box center [358, 137] width 145 height 43
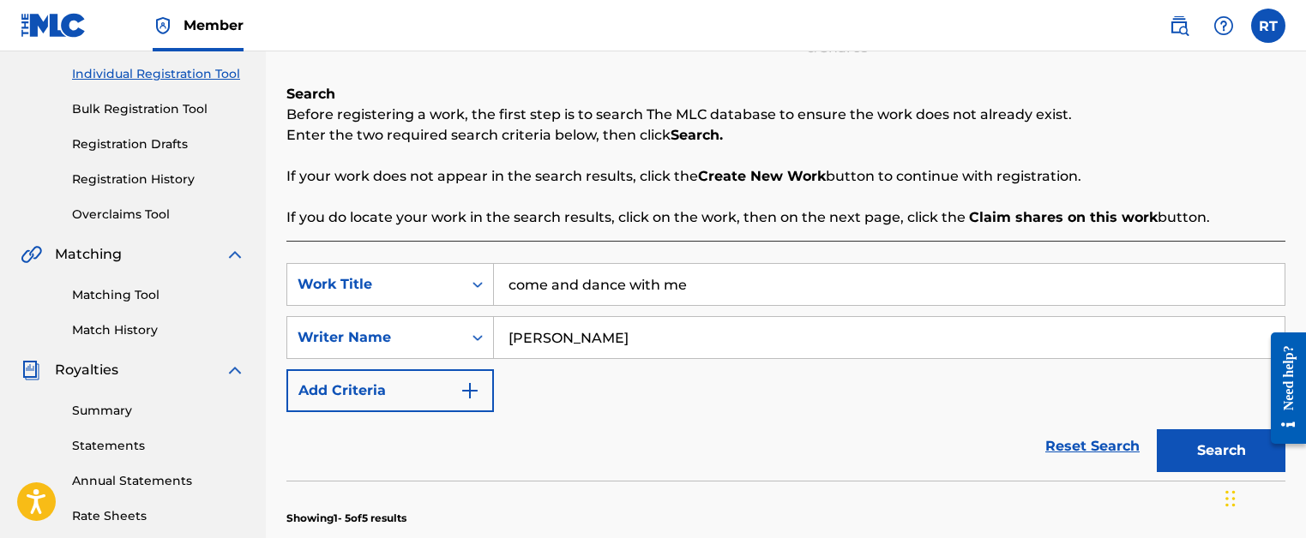
scroll to position [207, 0]
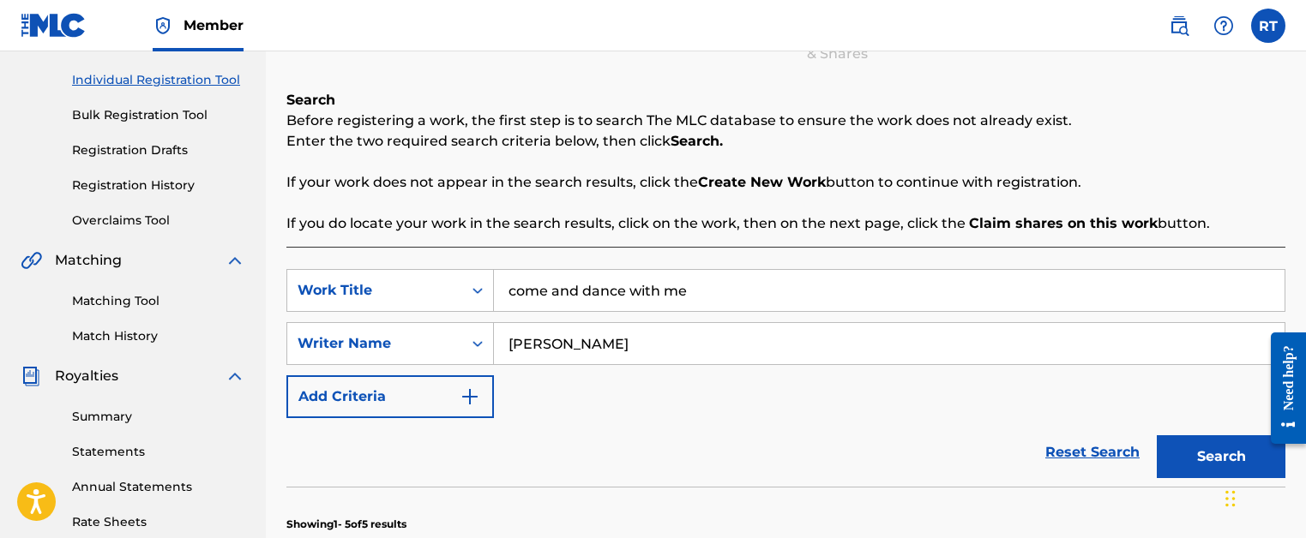
drag, startPoint x: 718, startPoint y: 293, endPoint x: 522, endPoint y: 282, distance: 196.6
click at [522, 282] on input "come and dance with me" at bounding box center [889, 290] width 790 height 41
type input "[PERSON_NAME]"
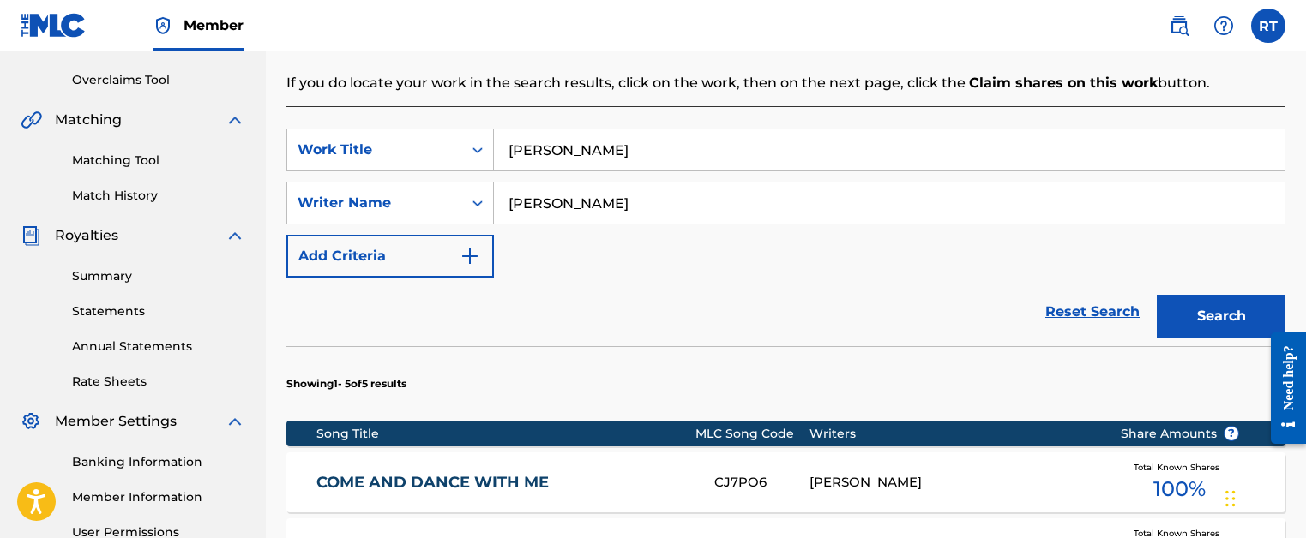
scroll to position [349, 0]
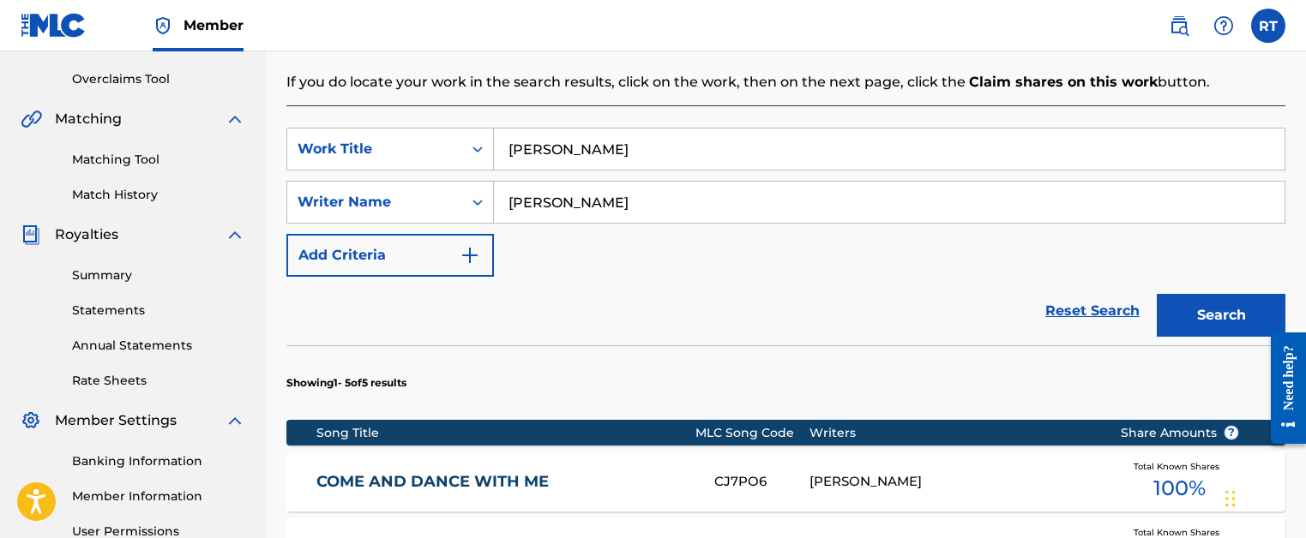
click at [1186, 322] on button "Search" at bounding box center [1220, 315] width 129 height 43
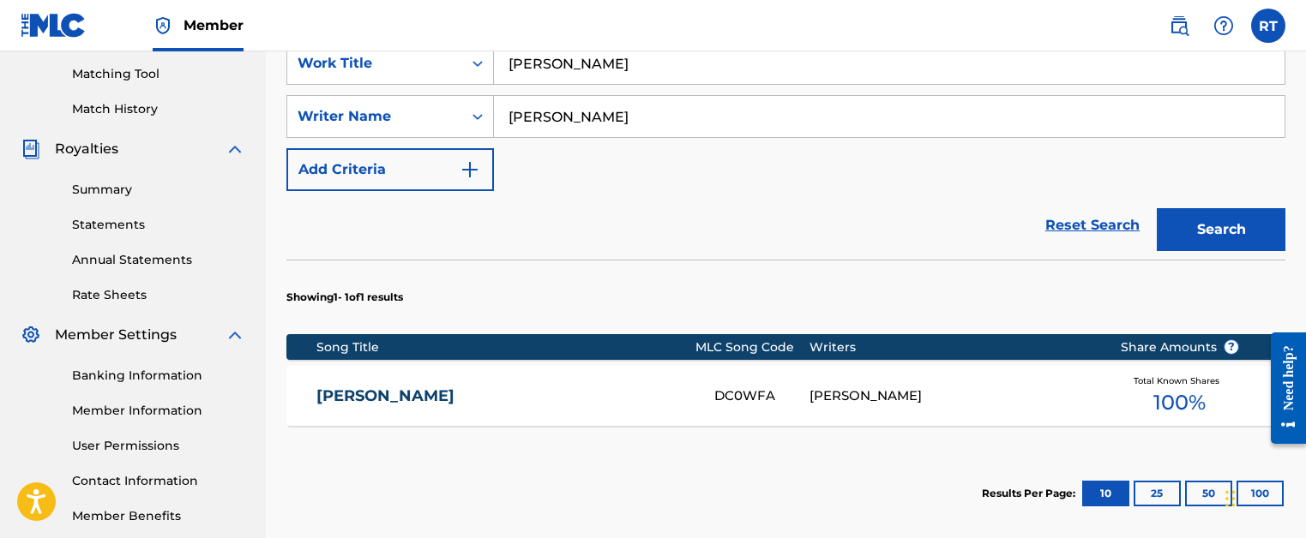
scroll to position [528, 0]
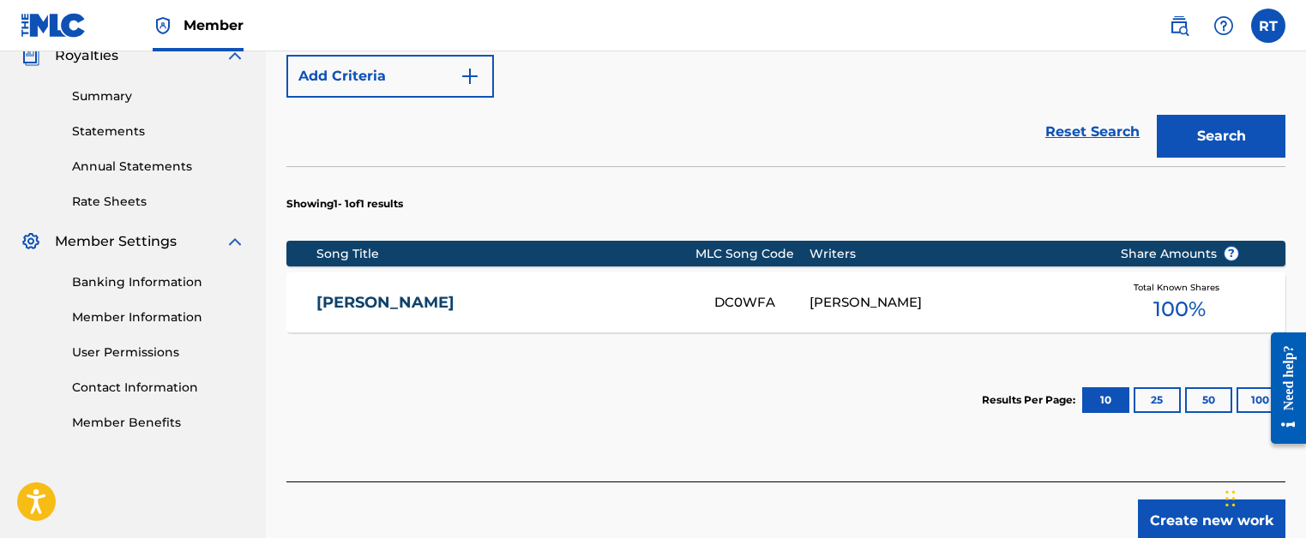
click at [791, 303] on div "DC0WFA" at bounding box center [761, 303] width 95 height 20
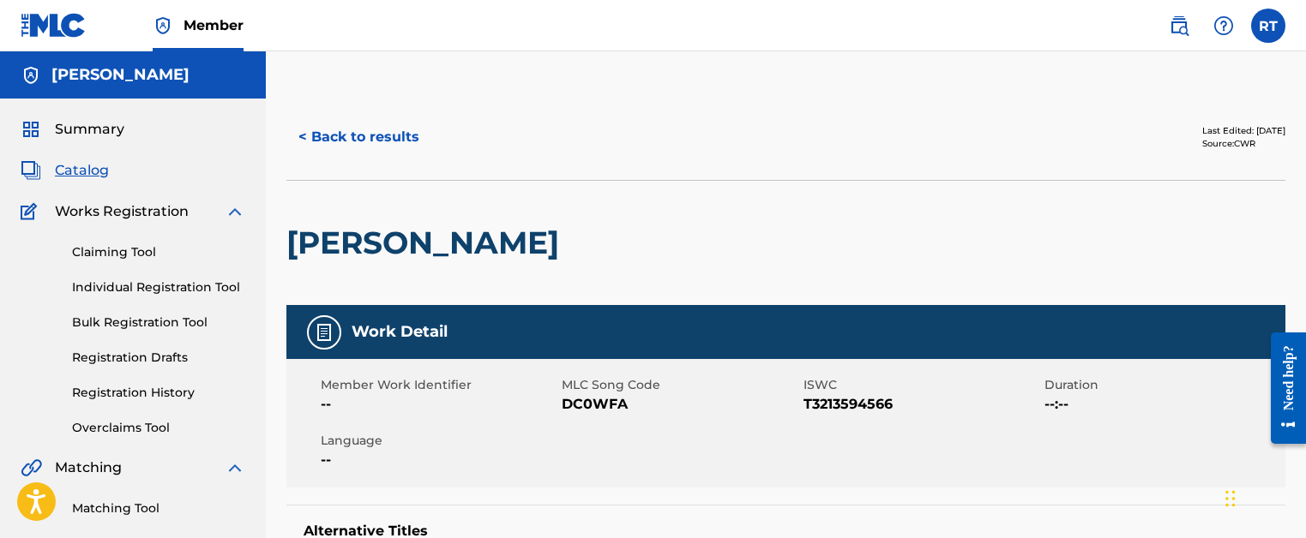
click at [388, 142] on button "< Back to results" at bounding box center [358, 137] width 145 height 43
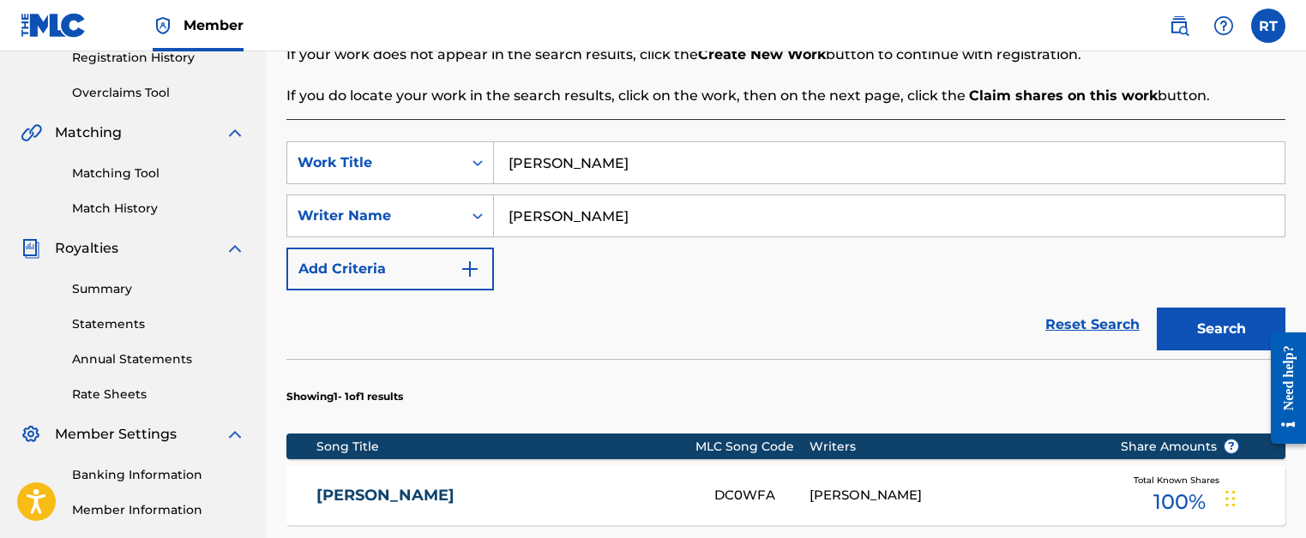
scroll to position [322, 0]
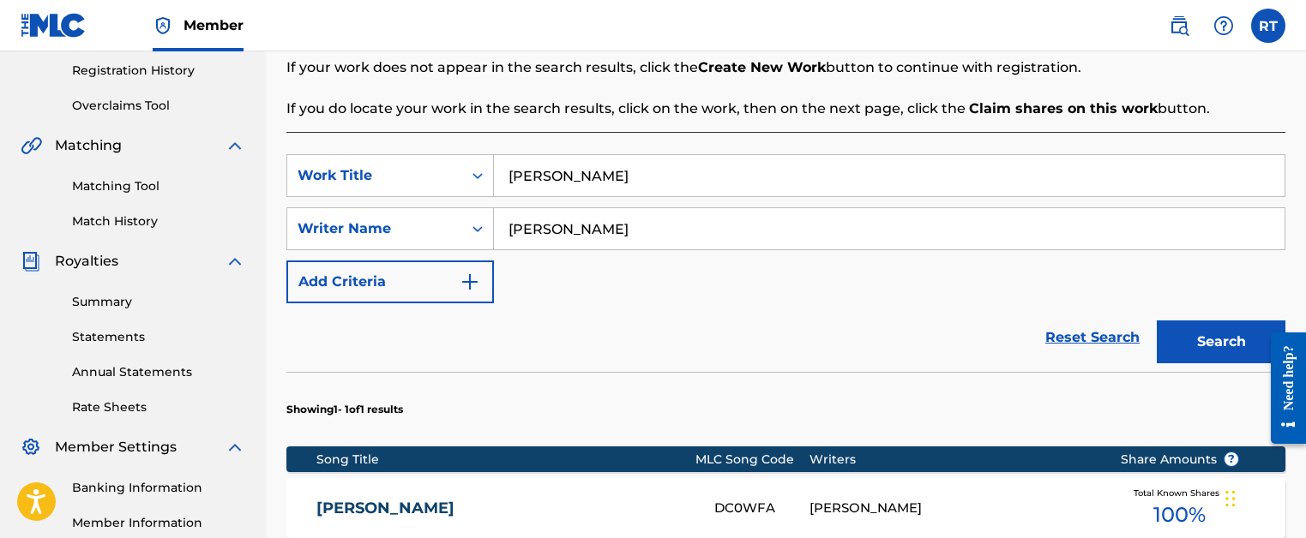
drag, startPoint x: 642, startPoint y: 170, endPoint x: 501, endPoint y: 184, distance: 142.2
click at [501, 184] on input "[PERSON_NAME]" at bounding box center [889, 175] width 790 height 41
click at [612, 181] on input "[PERSON_NAME]" at bounding box center [889, 175] width 790 height 41
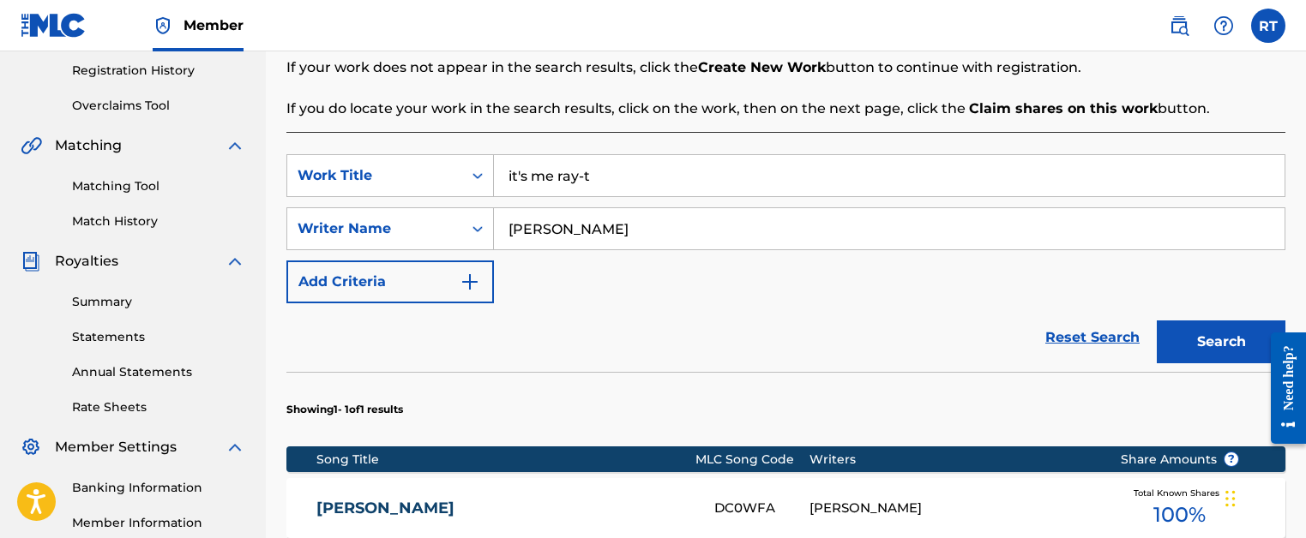
click at [555, 179] on input "it's me ray-t" at bounding box center [889, 175] width 790 height 41
type input "it's me, ray-t"
click at [1183, 334] on button "Search" at bounding box center [1220, 342] width 129 height 43
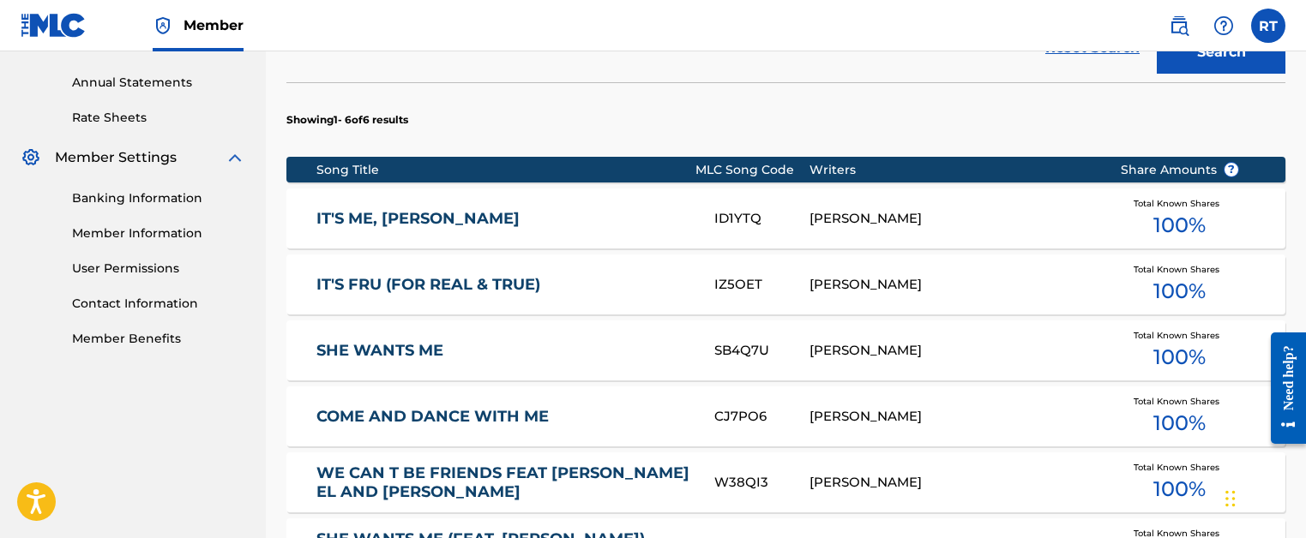
scroll to position [608, 0]
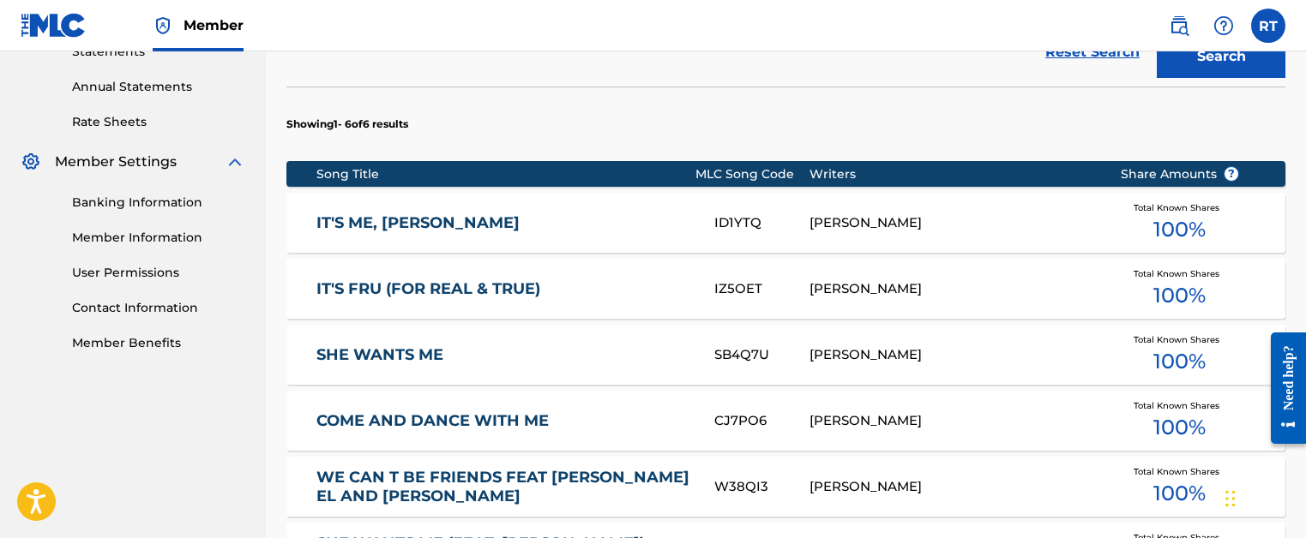
click at [405, 231] on link "IT'S ME, [PERSON_NAME]" at bounding box center [503, 223] width 375 height 20
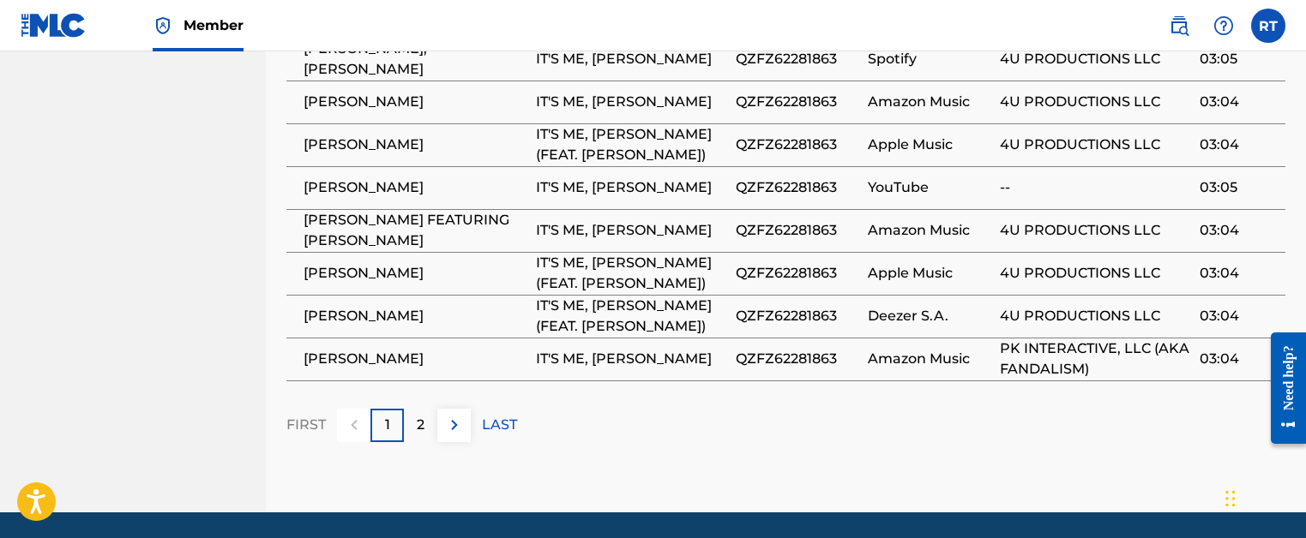
scroll to position [1315, 0]
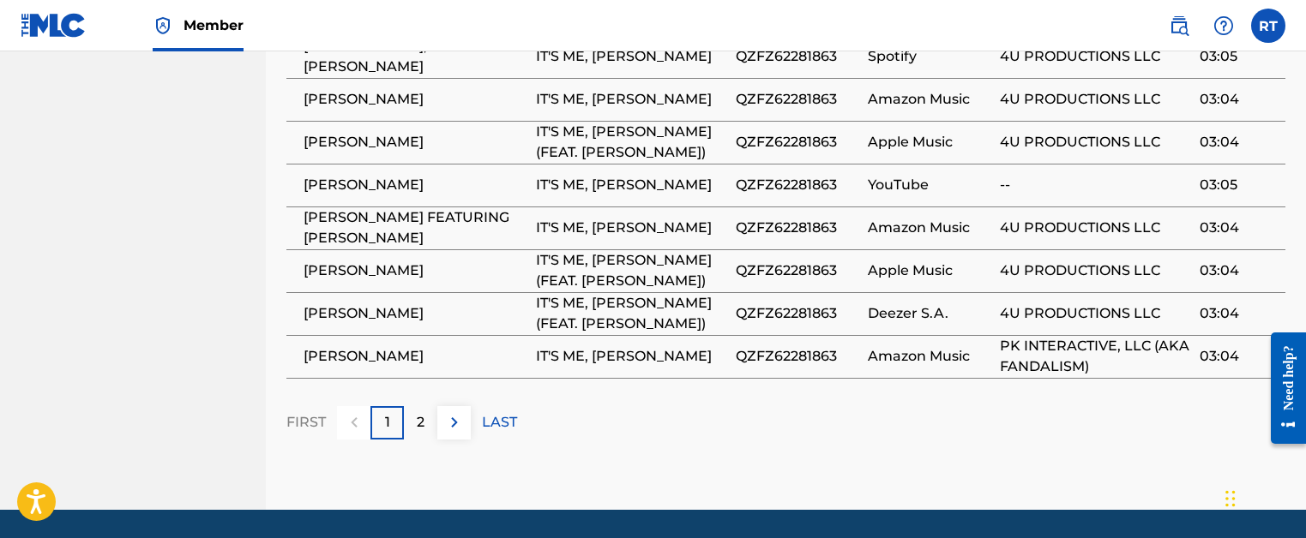
click at [440, 406] on button at bounding box center [453, 422] width 33 height 33
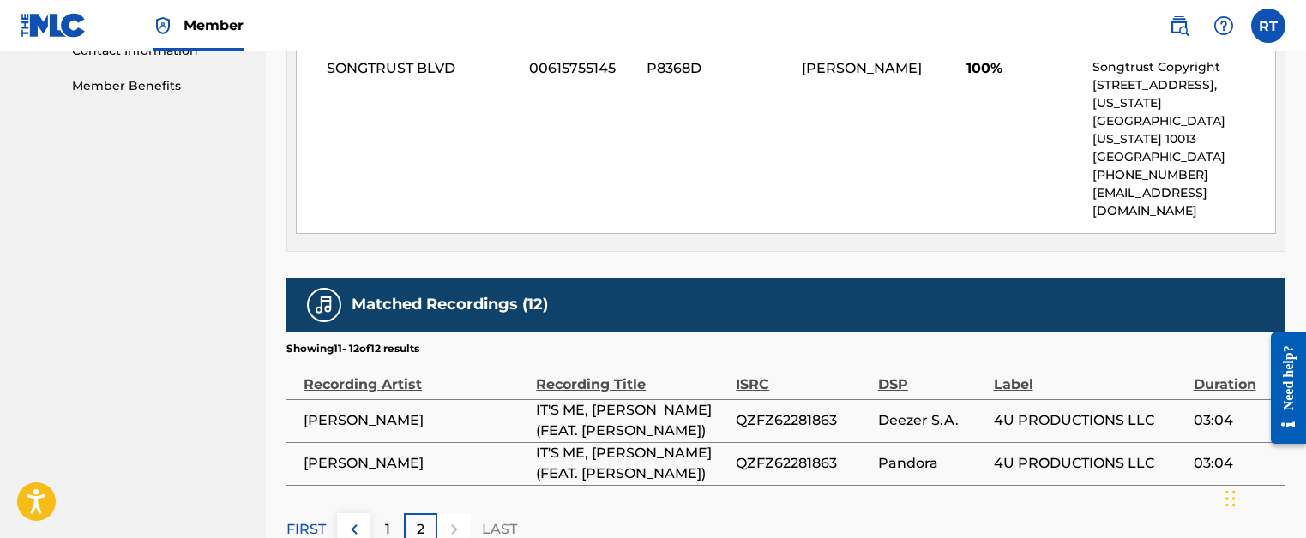
scroll to position [972, 0]
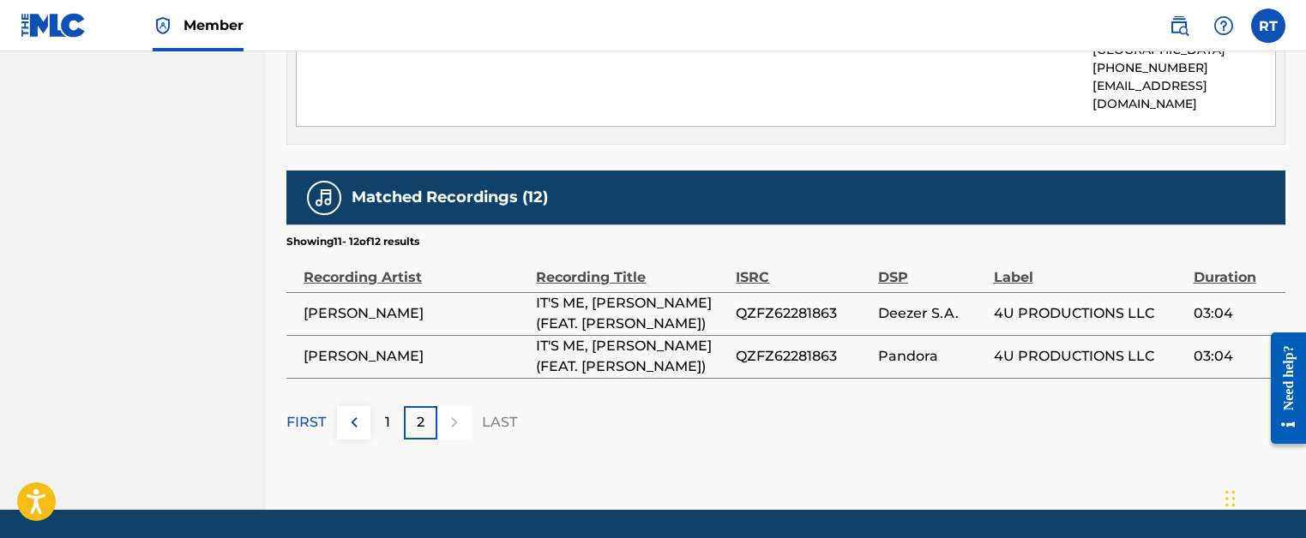
click at [359, 406] on button at bounding box center [353, 422] width 33 height 33
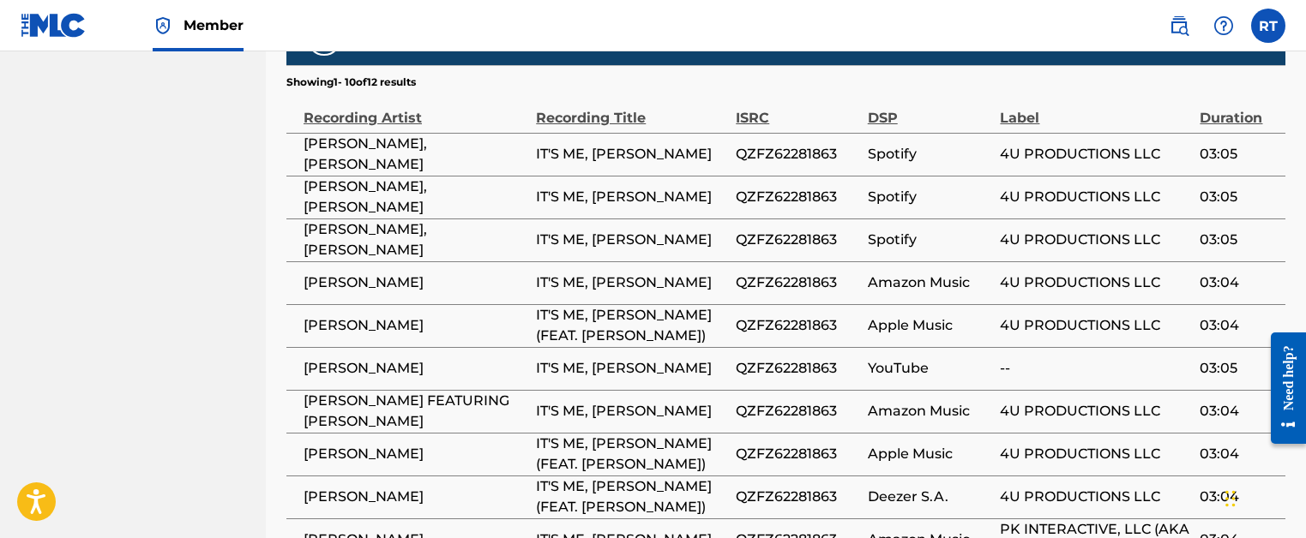
scroll to position [1145, 0]
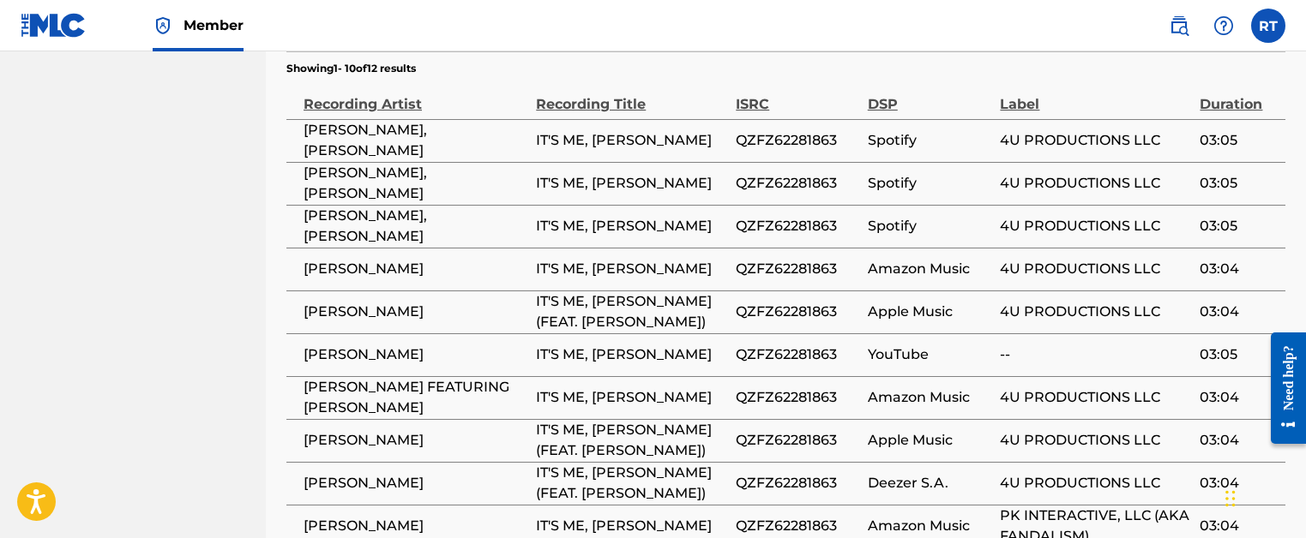
click at [1031, 506] on span "PK INTERACTIVE, LLC (AKA FANDALISM)" at bounding box center [1095, 526] width 191 height 41
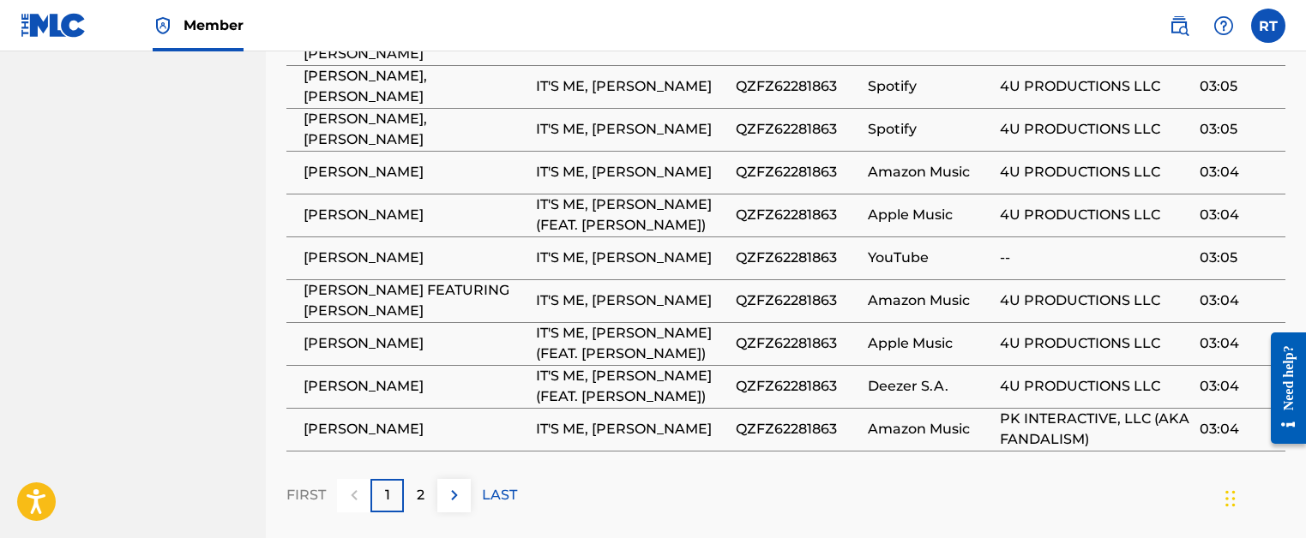
scroll to position [1315, 0]
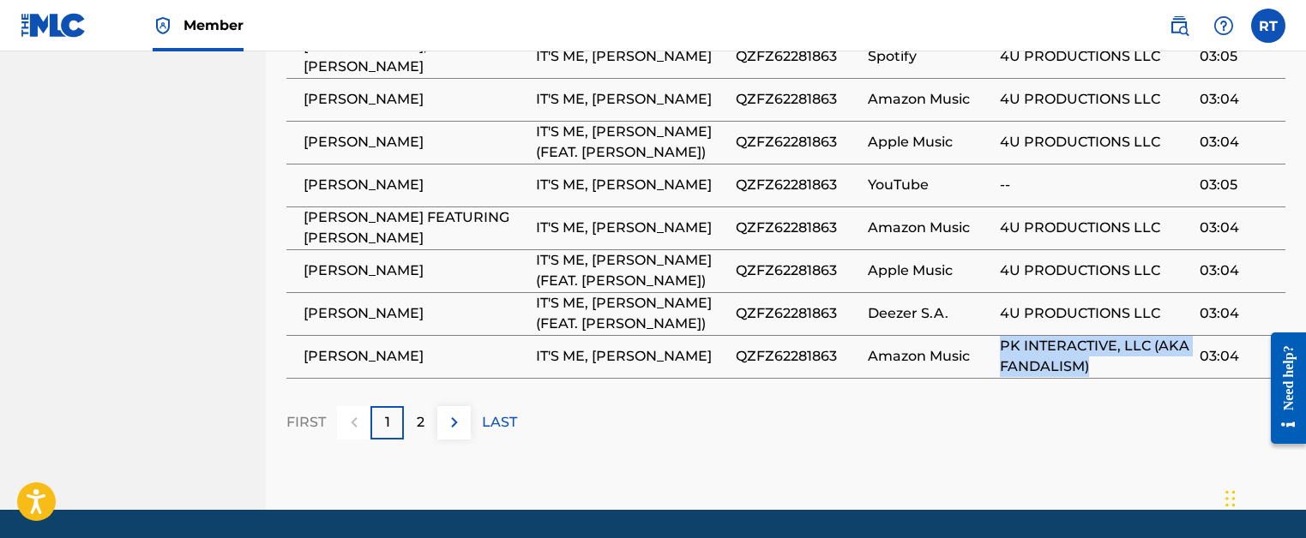
drag, startPoint x: 1003, startPoint y: 291, endPoint x: 1112, endPoint y: 309, distance: 110.4
click at [1112, 336] on span "PK INTERACTIVE, LLC (AKA FANDALISM)" at bounding box center [1095, 356] width 191 height 41
copy span "PK INTERACTIVE, LLC (AKA FANDALISM)"
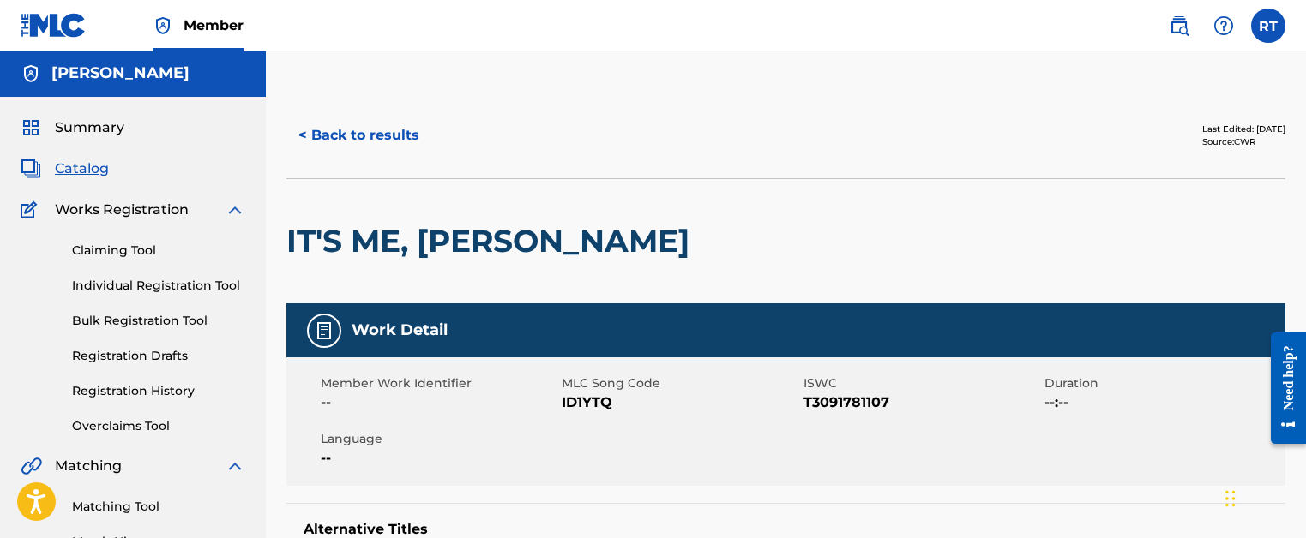
scroll to position [0, 0]
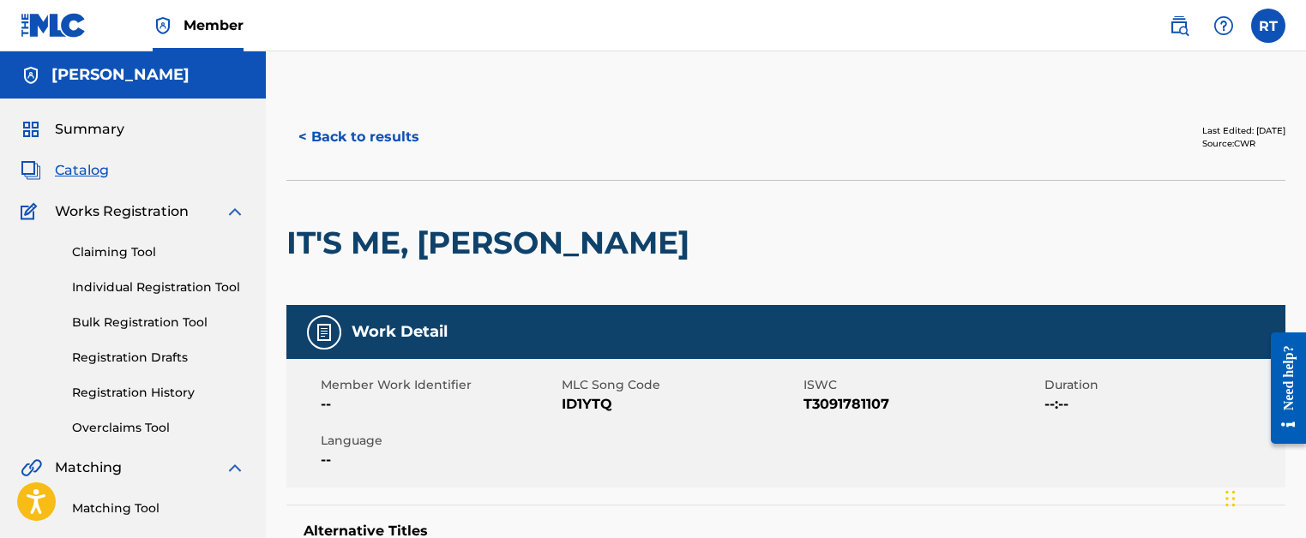
click at [417, 137] on button "< Back to results" at bounding box center [358, 137] width 145 height 43
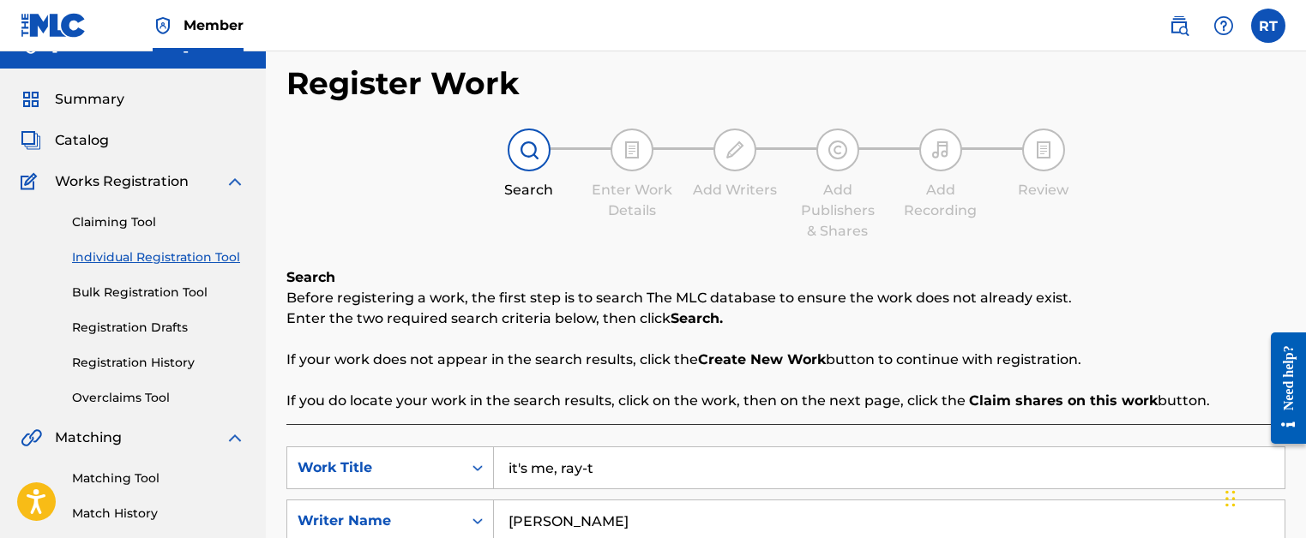
scroll to position [29, 0]
